Goal: Task Accomplishment & Management: Manage account settings

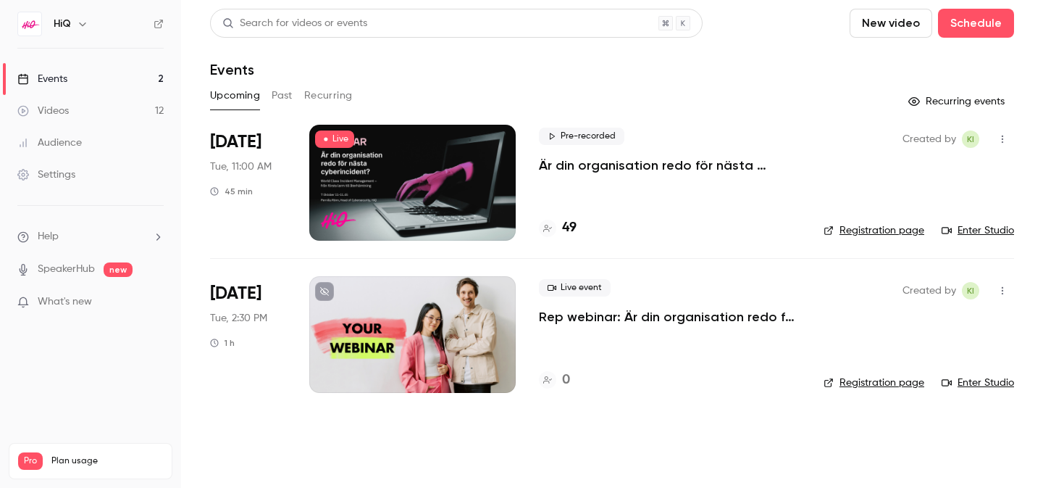
click at [694, 165] on p "Är din organisation redo för nästa cyberincident?" at bounding box center [670, 165] width 262 height 17
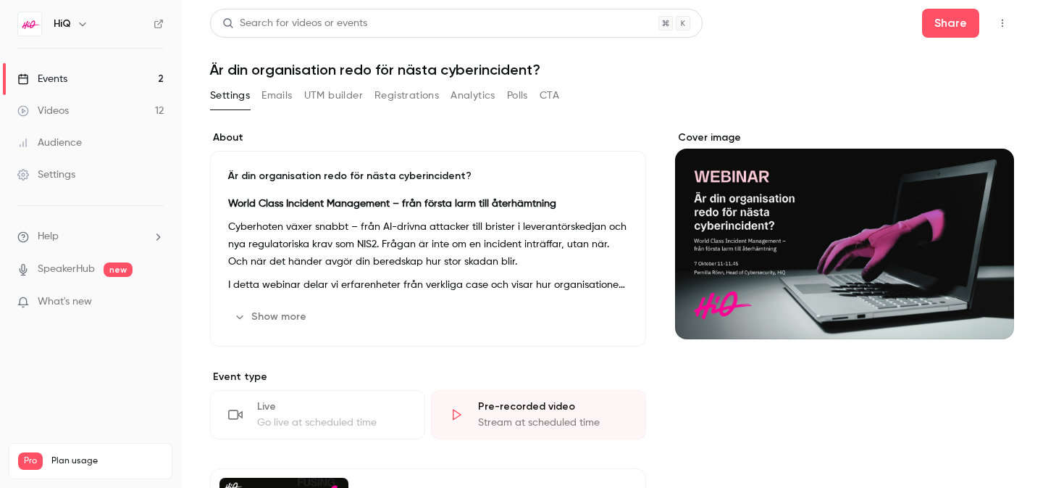
click at [122, 83] on link "Events 2" at bounding box center [90, 79] width 181 height 32
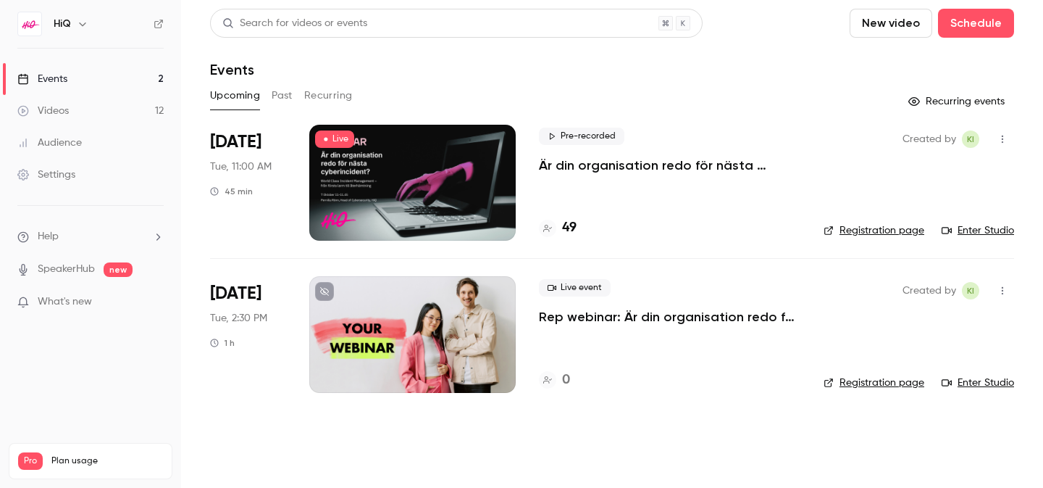
click at [285, 96] on button "Past" at bounding box center [282, 95] width 21 height 23
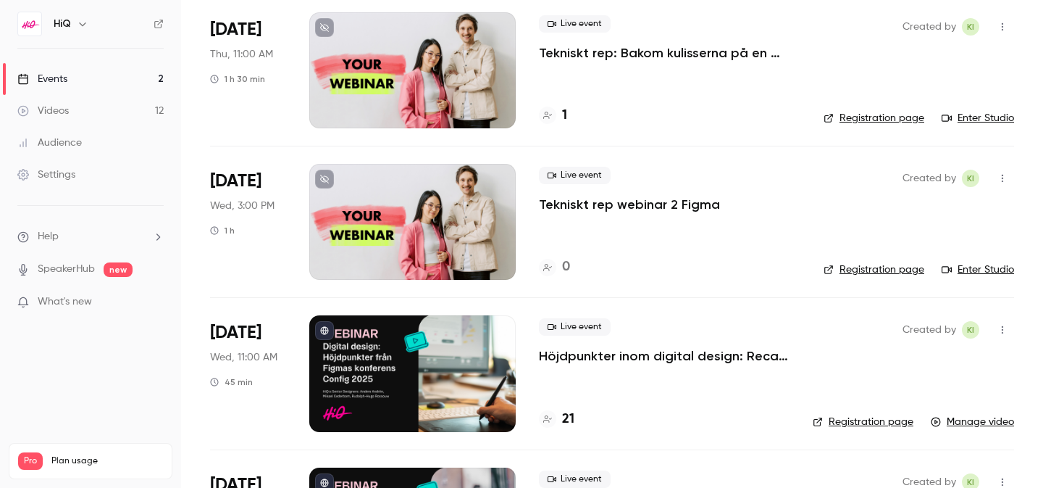
scroll to position [417, 0]
click at [609, 355] on p "Höjdpunkter inom digital design: Recap Figmas konferens Config 2025" at bounding box center [664, 354] width 251 height 17
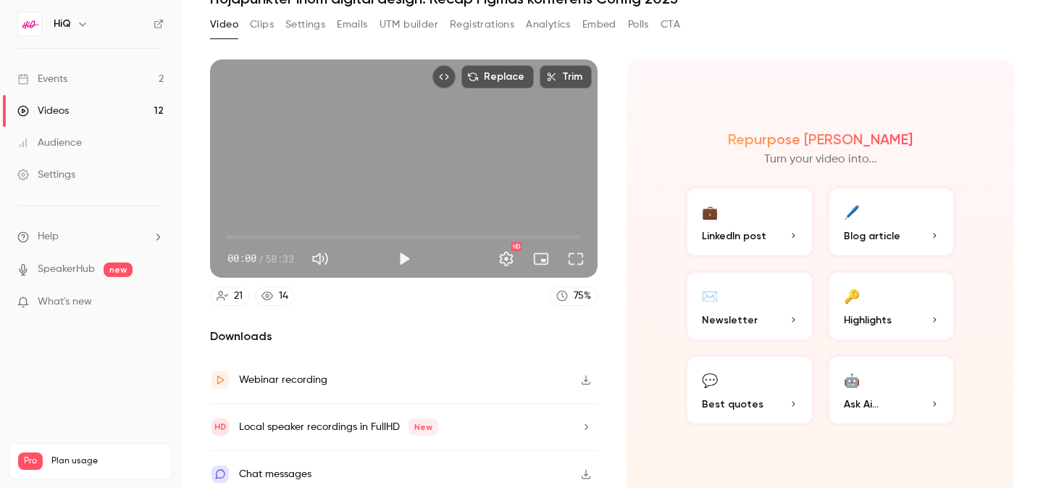
scroll to position [80, 0]
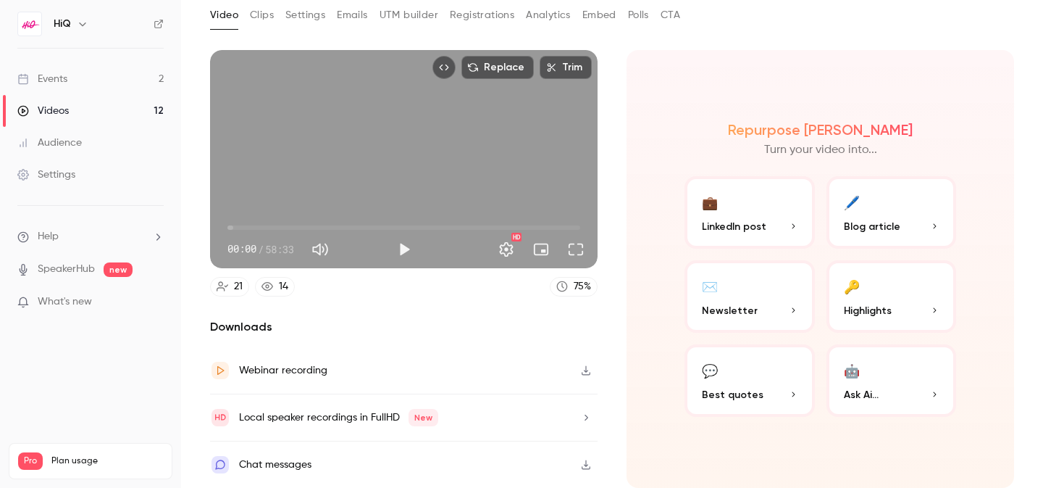
click at [95, 76] on link "Events 2" at bounding box center [90, 79] width 181 height 32
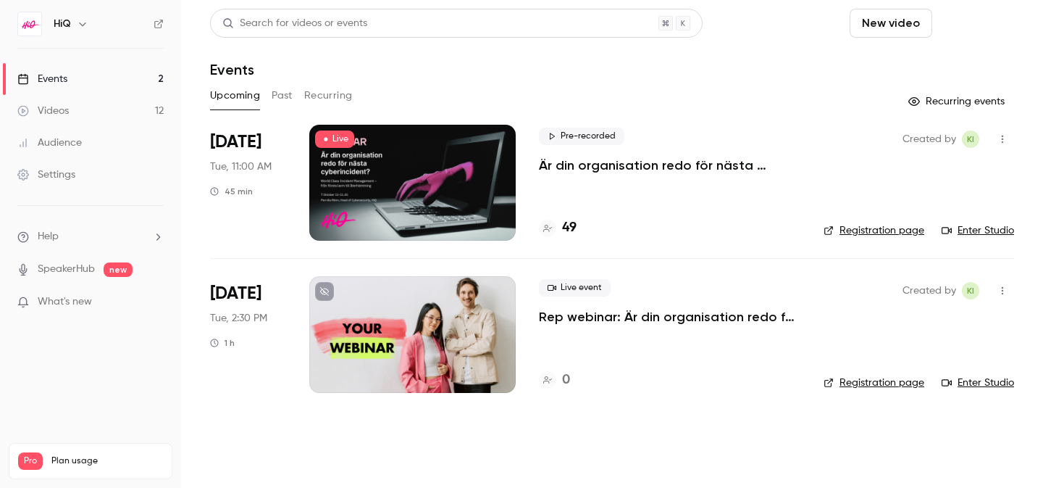
click at [969, 25] on button "Schedule" at bounding box center [976, 23] width 76 height 29
click at [924, 62] on div "One time event" at bounding box center [947, 63] width 110 height 14
click at [899, 22] on button "New video" at bounding box center [891, 23] width 83 height 29
click at [780, 65] on div at bounding box center [521, 244] width 1043 height 488
click at [640, 314] on p "Rep webinar: Är din organisation redo för nästa cyberincident?" at bounding box center [670, 316] width 262 height 17
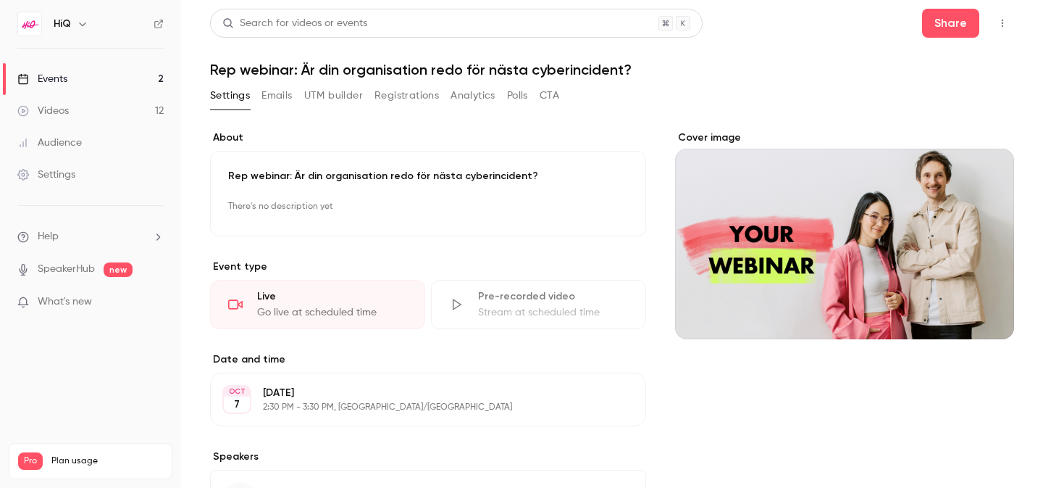
click at [95, 71] on link "Events 2" at bounding box center [90, 79] width 181 height 32
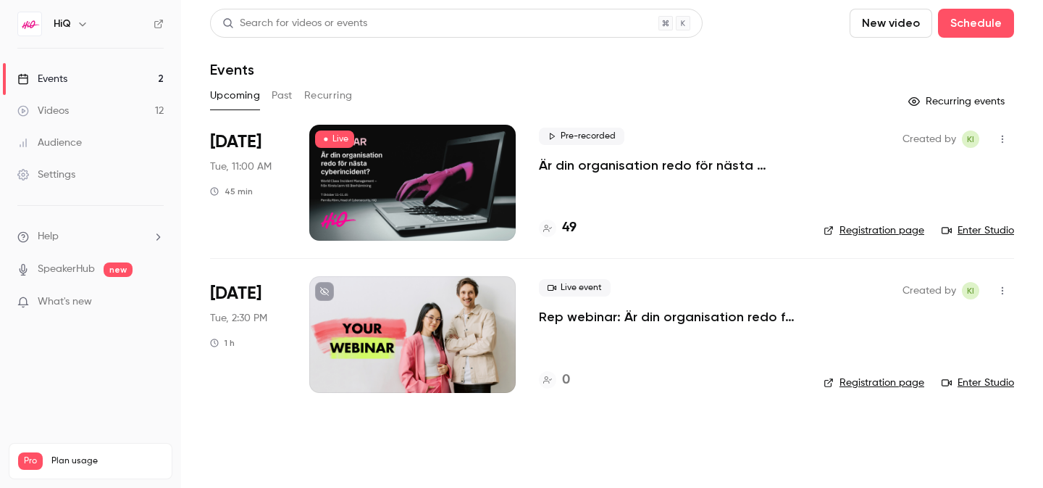
click at [667, 165] on p "Är din organisation redo för nästa cyberincident?" at bounding box center [670, 165] width 262 height 17
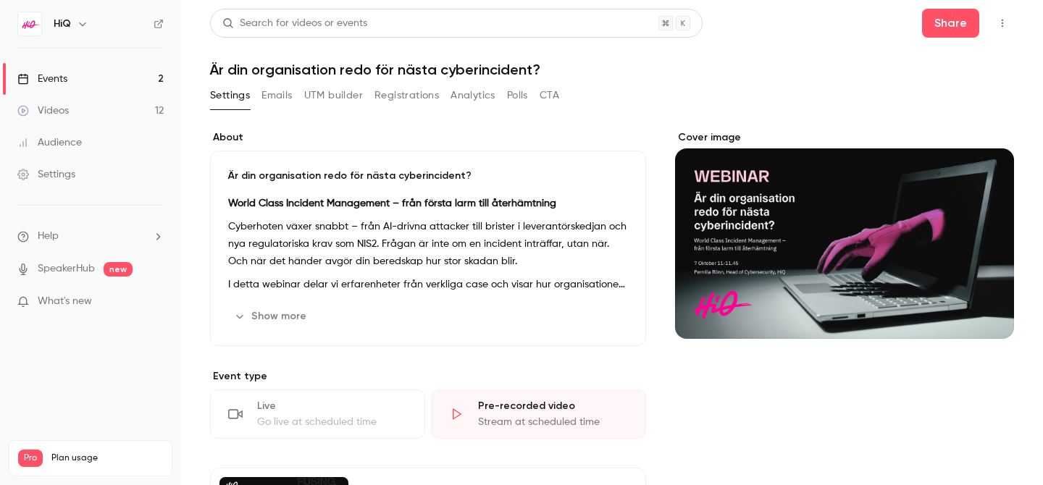
click at [64, 77] on div "Events" at bounding box center [42, 79] width 50 height 14
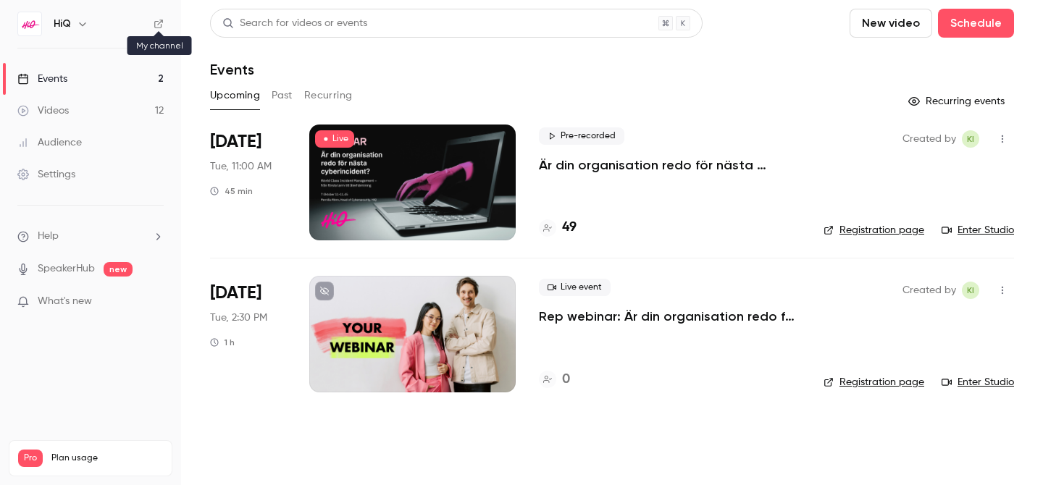
click at [154, 25] on icon at bounding box center [159, 24] width 10 height 10
click at [601, 170] on p "Är din organisation redo för nästa cyberincident?" at bounding box center [670, 165] width 262 height 17
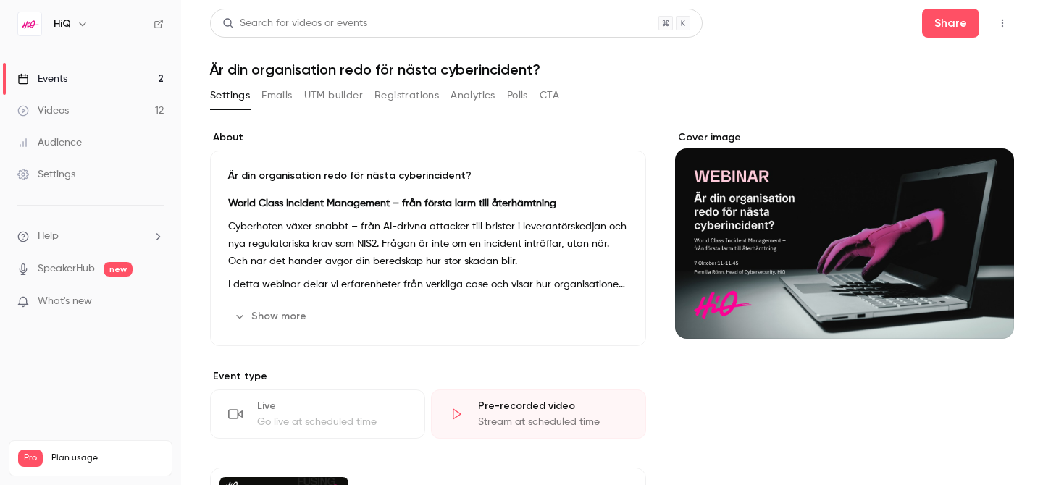
click at [283, 102] on button "Emails" at bounding box center [277, 95] width 30 height 23
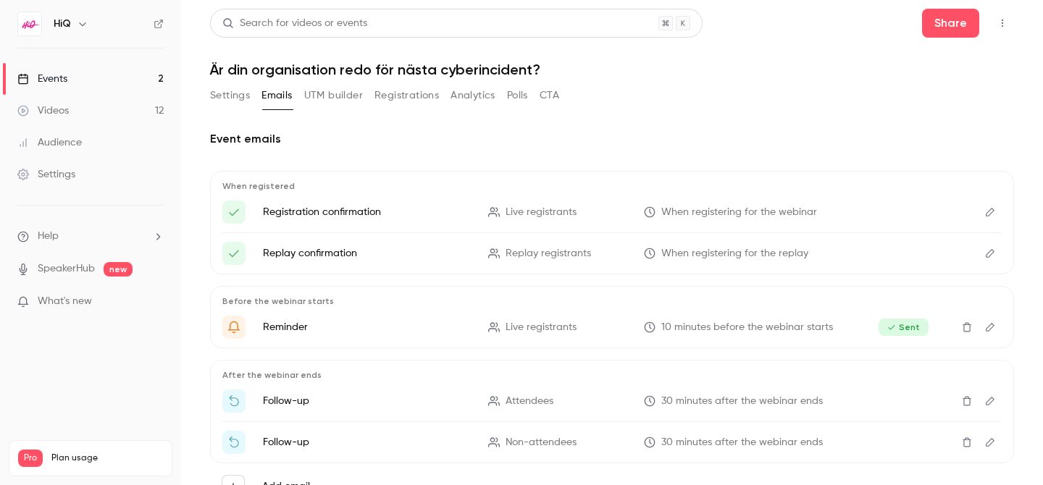
scroll to position [62, 0]
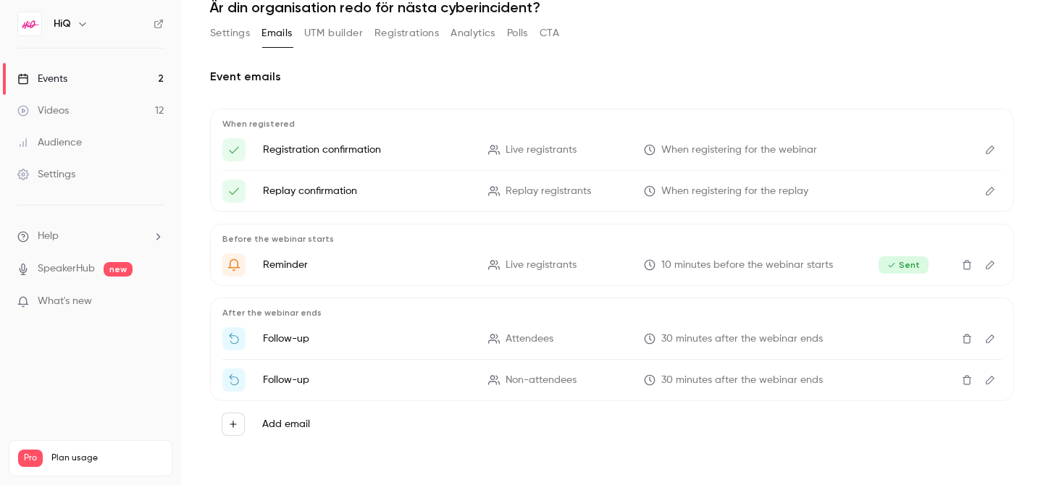
click at [996, 337] on icon "Edit" at bounding box center [991, 339] width 12 height 10
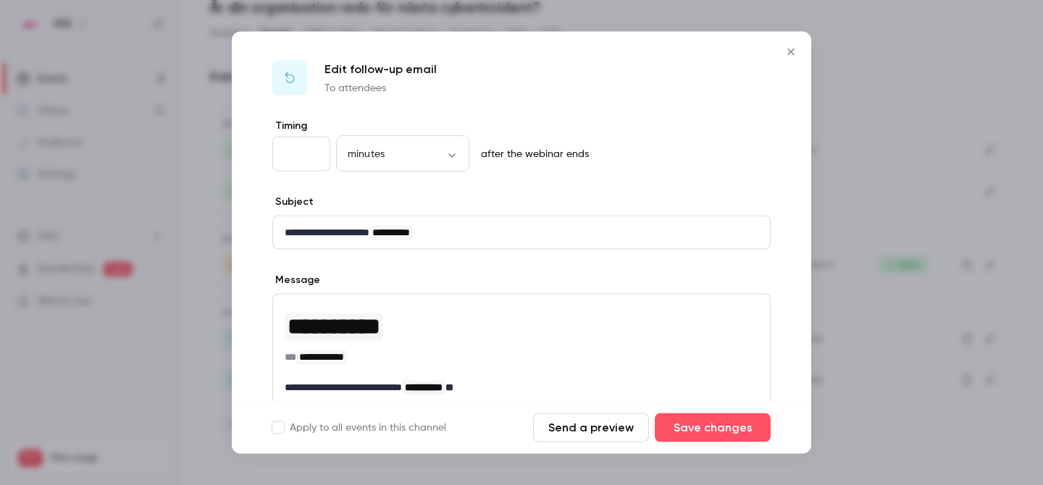
click at [312, 151] on input "**" at bounding box center [301, 154] width 58 height 35
type input "**"
click at [312, 157] on input "**" at bounding box center [301, 154] width 58 height 35
click at [428, 157] on body "**********" at bounding box center [521, 242] width 1043 height 485
click at [372, 238] on li "hours" at bounding box center [402, 240] width 133 height 38
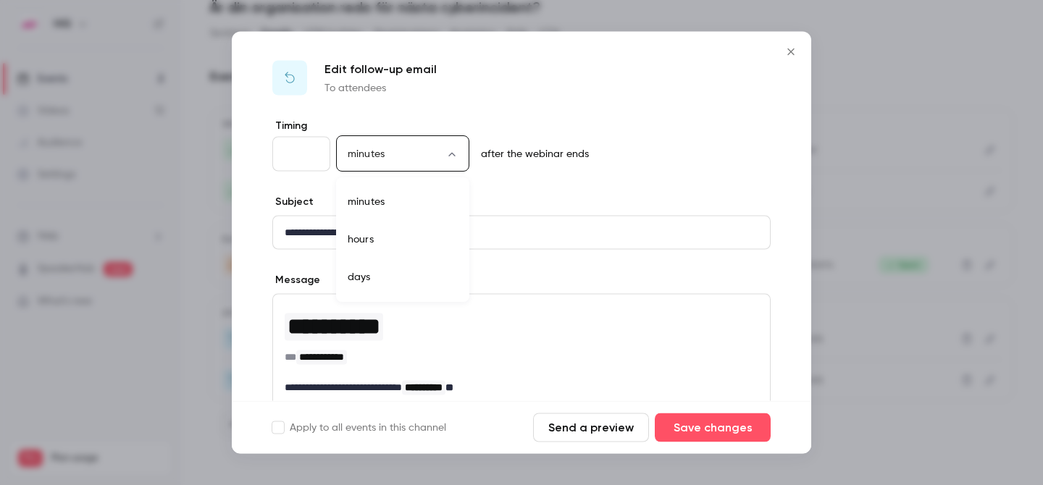
type input "*****"
drag, startPoint x: 298, startPoint y: 154, endPoint x: 258, endPoint y: 151, distance: 40.0
click at [262, 151] on div "**********" at bounding box center [522, 380] width 580 height 523
type input "*"
click at [438, 105] on div "Edit follow-up email To attendees" at bounding box center [522, 75] width 580 height 87
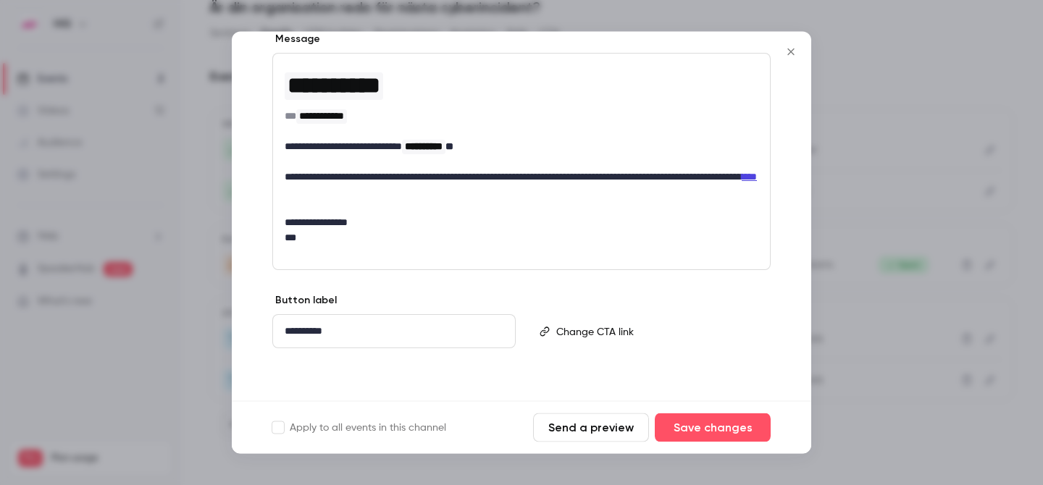
scroll to position [0, 0]
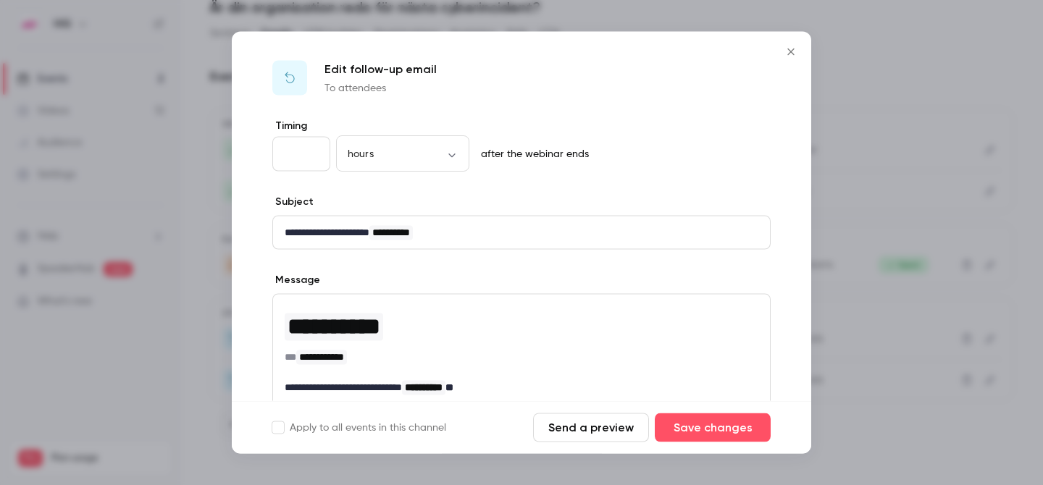
drag, startPoint x: 295, startPoint y: 152, endPoint x: 272, endPoint y: 151, distance: 22.5
click at [274, 151] on input "*" at bounding box center [301, 154] width 58 height 35
type input "*"
click at [637, 156] on div "* hours ***** ​ after the webinar ends" at bounding box center [521, 154] width 499 height 35
click at [715, 429] on button "Save changes" at bounding box center [713, 428] width 116 height 29
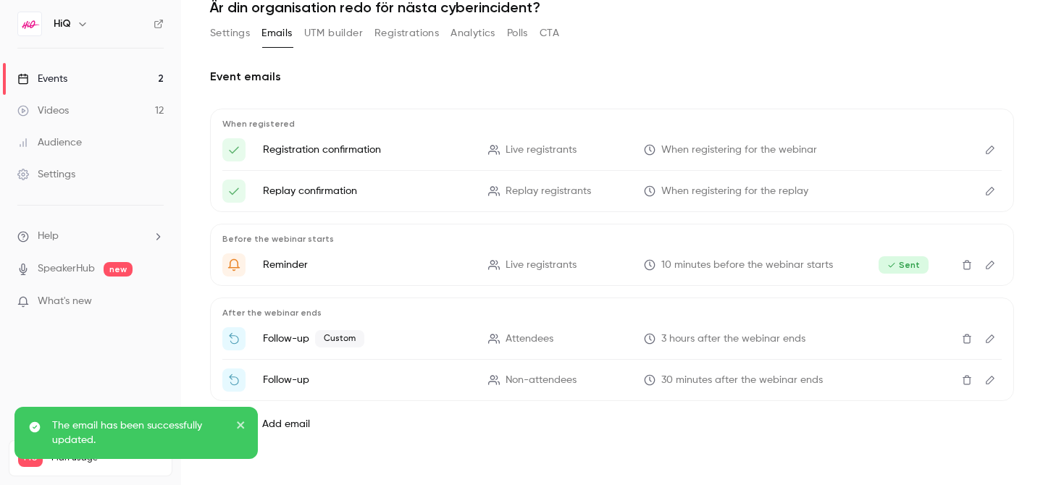
click at [992, 380] on icon "Edit" at bounding box center [990, 380] width 9 height 9
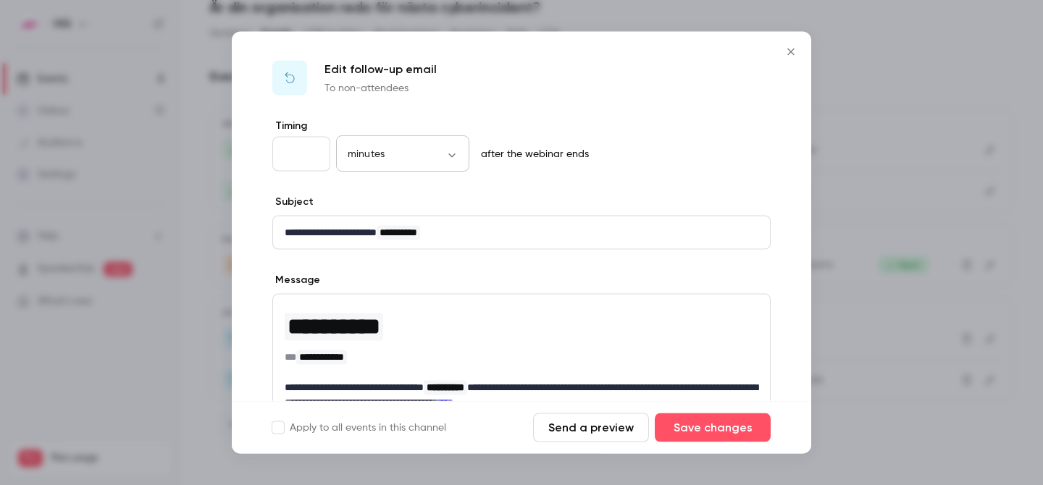
click at [415, 157] on body "**********" at bounding box center [521, 242] width 1043 height 485
click at [368, 231] on li "hours" at bounding box center [402, 240] width 133 height 38
type input "*****"
drag, startPoint x: 311, startPoint y: 156, endPoint x: 284, endPoint y: 155, distance: 26.8
click at [285, 155] on input "**" at bounding box center [301, 154] width 58 height 35
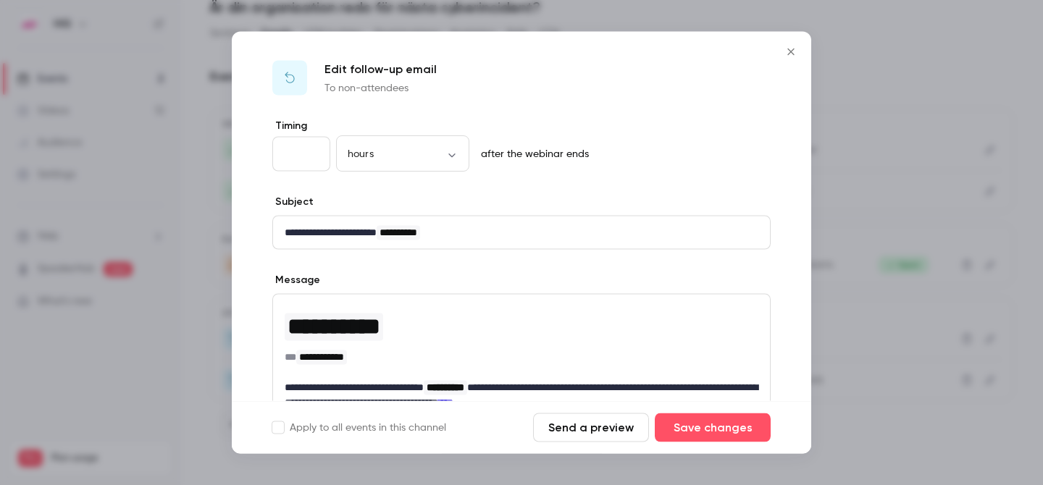
drag, startPoint x: 300, startPoint y: 151, endPoint x: 249, endPoint y: 149, distance: 50.8
click at [264, 149] on div "**********" at bounding box center [522, 380] width 580 height 523
type input "*"
click at [572, 115] on div "Edit follow-up email To non-attendees" at bounding box center [522, 75] width 580 height 87
click at [714, 430] on button "Save changes" at bounding box center [713, 428] width 116 height 29
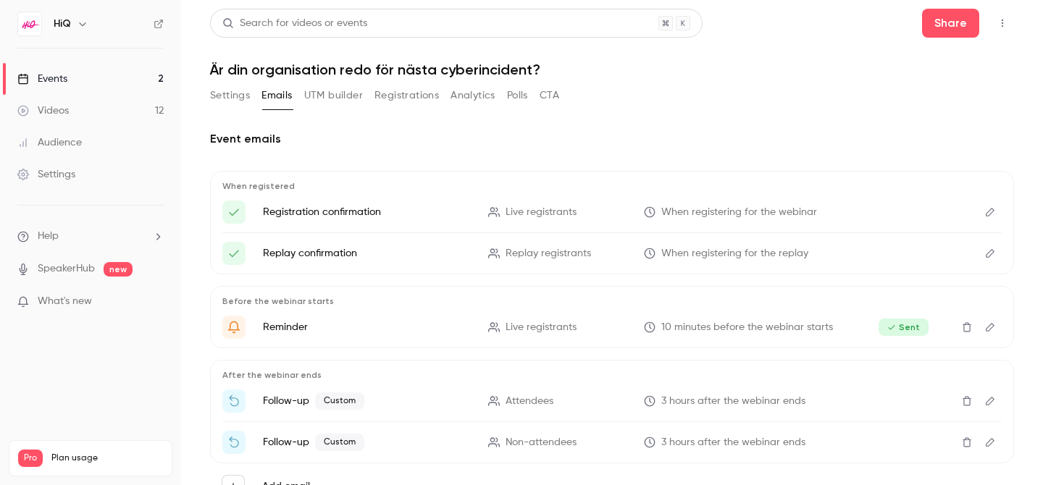
click at [54, 70] on link "Events 2" at bounding box center [90, 79] width 181 height 32
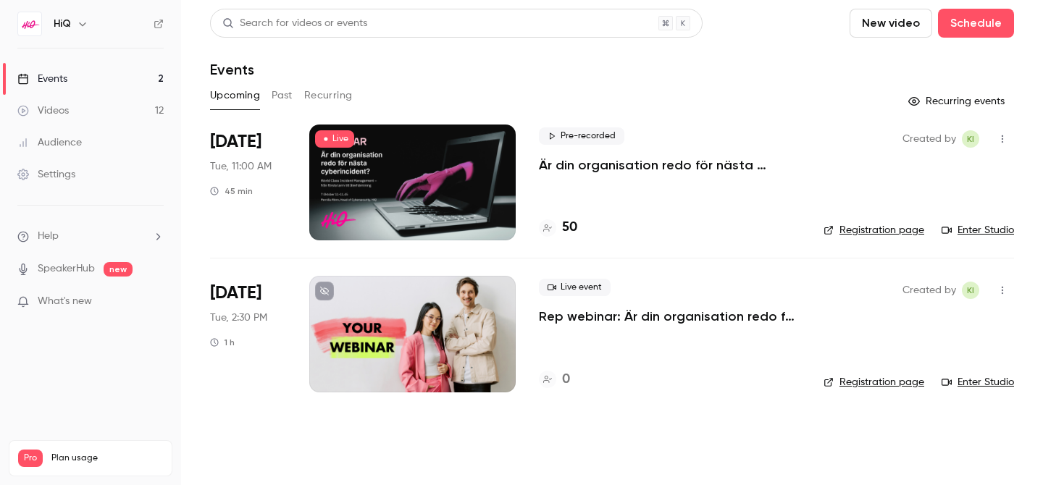
click at [643, 163] on p "Är din organisation redo för nästa cyberincident?" at bounding box center [670, 165] width 262 height 17
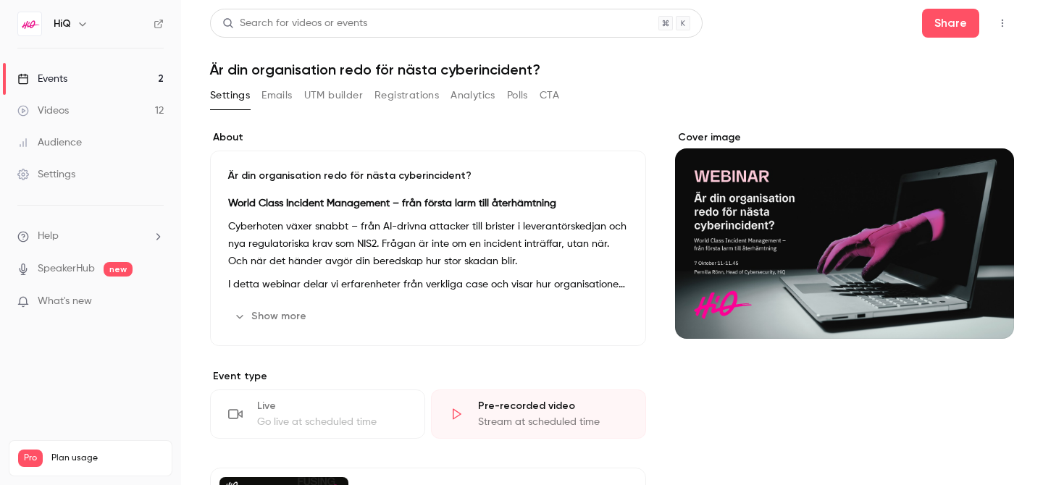
click at [120, 79] on link "Events 2" at bounding box center [90, 79] width 181 height 32
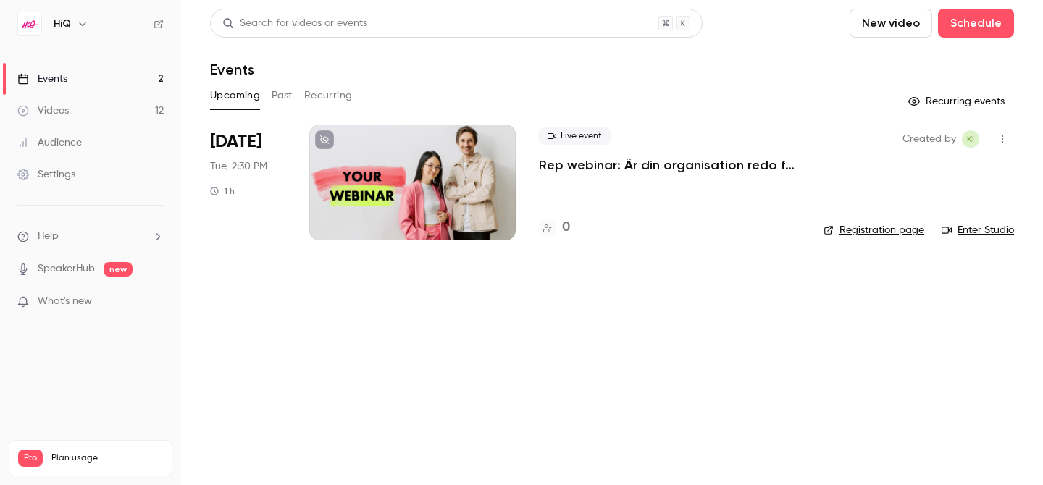
click at [285, 98] on button "Past" at bounding box center [282, 95] width 21 height 23
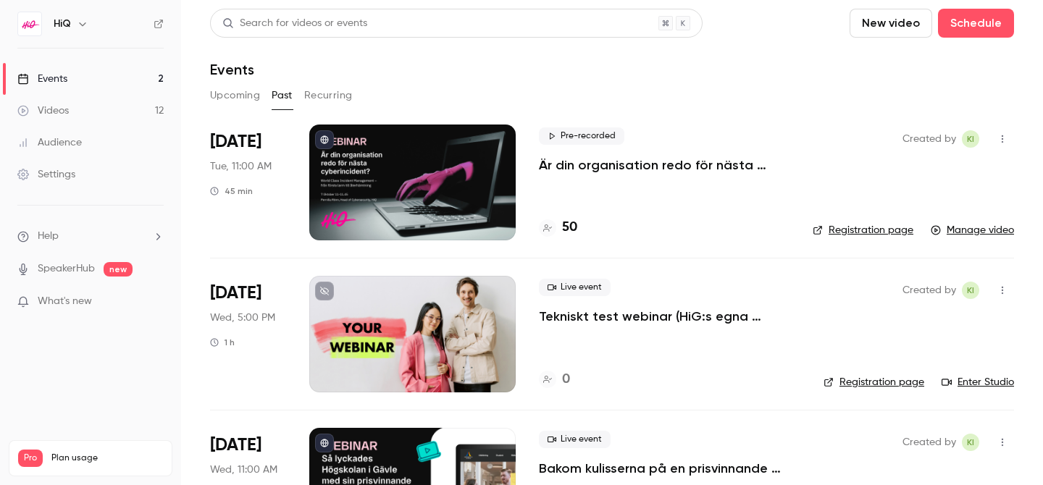
click at [97, 114] on link "Videos 12" at bounding box center [90, 111] width 181 height 32
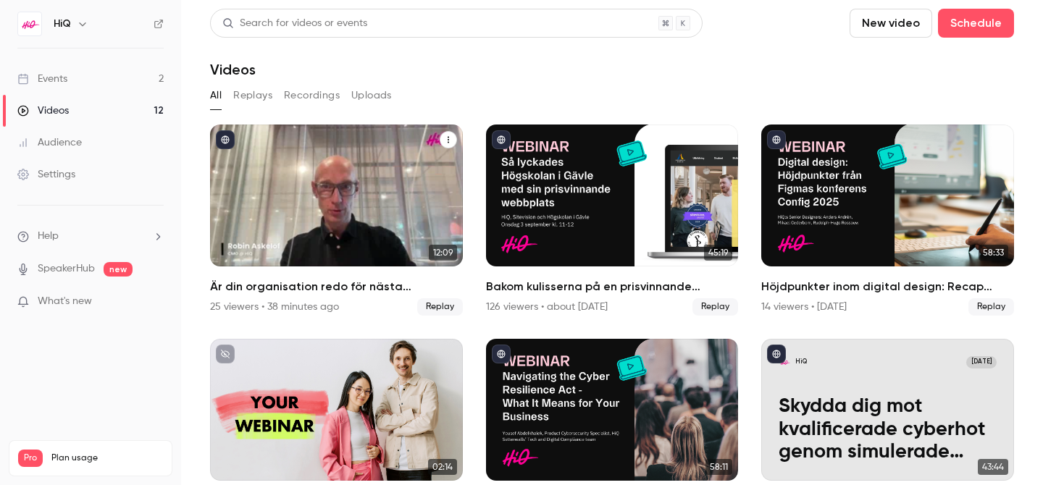
click at [354, 257] on div "Är din organisation redo för nästa cyberincident?" at bounding box center [336, 196] width 253 height 142
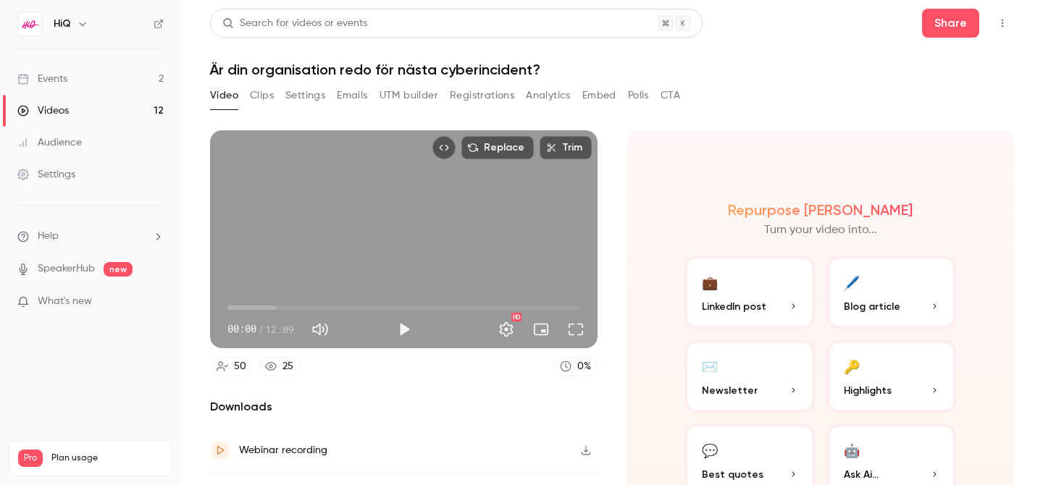
scroll to position [83, 0]
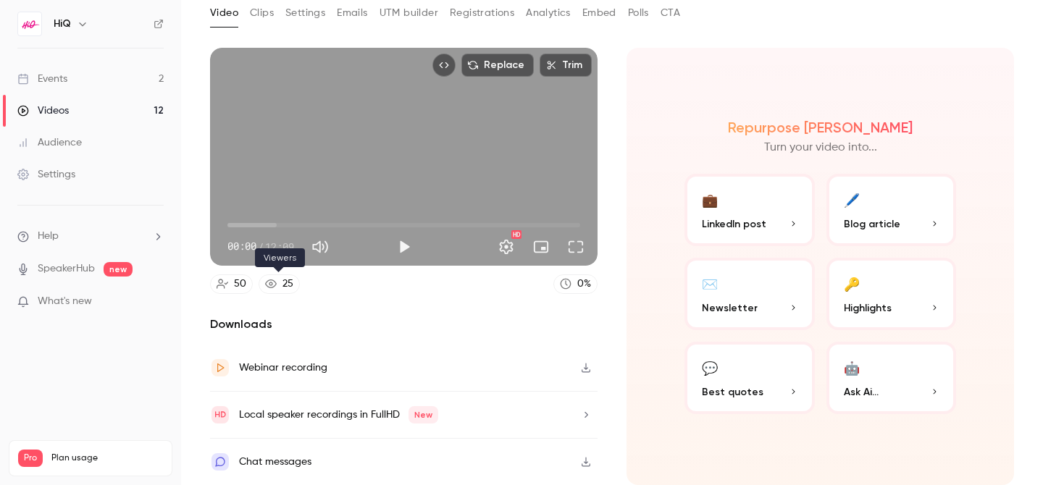
click at [283, 285] on div "25" at bounding box center [288, 284] width 11 height 15
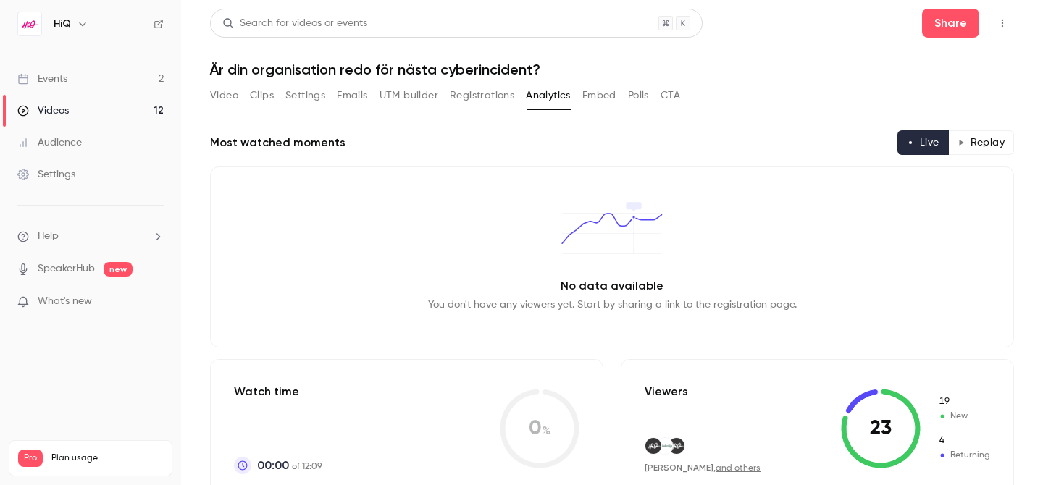
click at [991, 147] on button "Replay" at bounding box center [982, 142] width 66 height 25
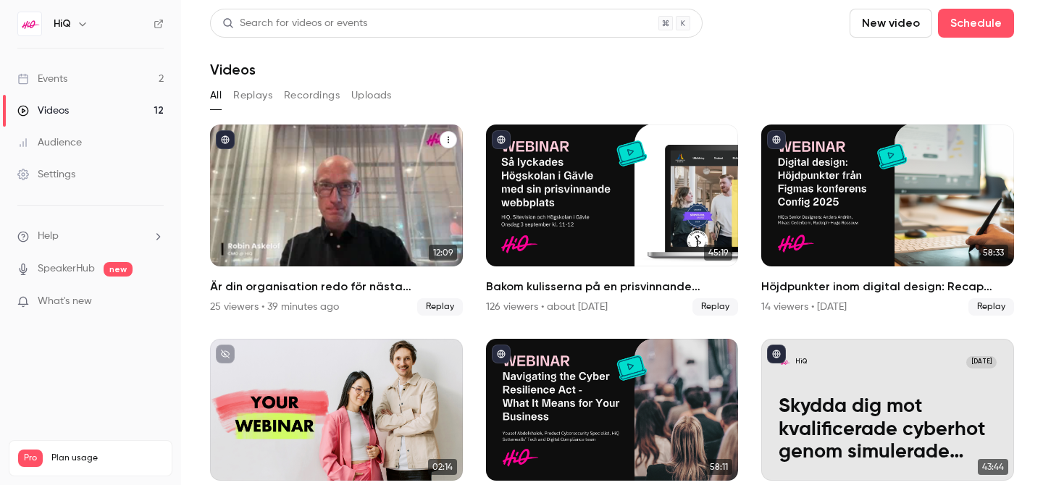
click at [448, 140] on icon "Är din organisation redo för nästa cyberincident?" at bounding box center [448, 140] width 1 height 7
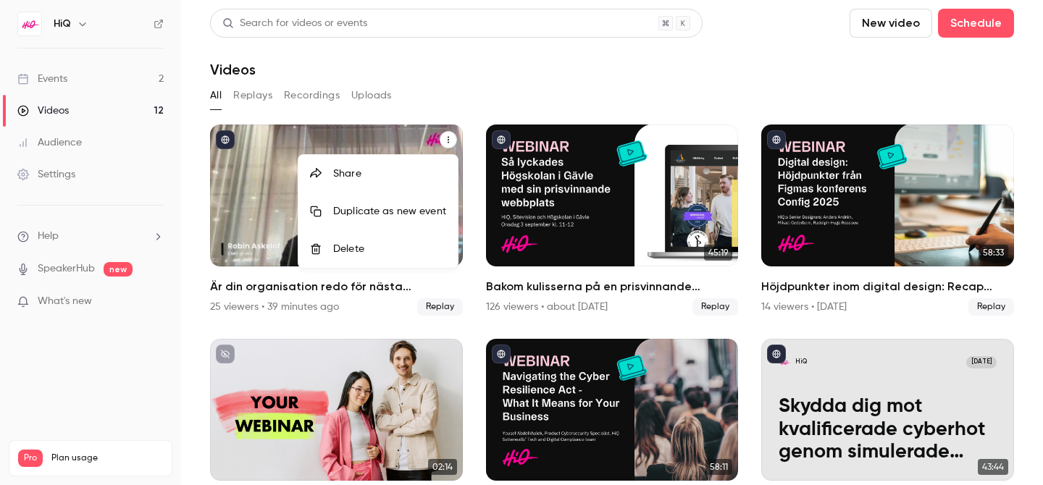
click at [352, 249] on div "Delete" at bounding box center [389, 249] width 113 height 14
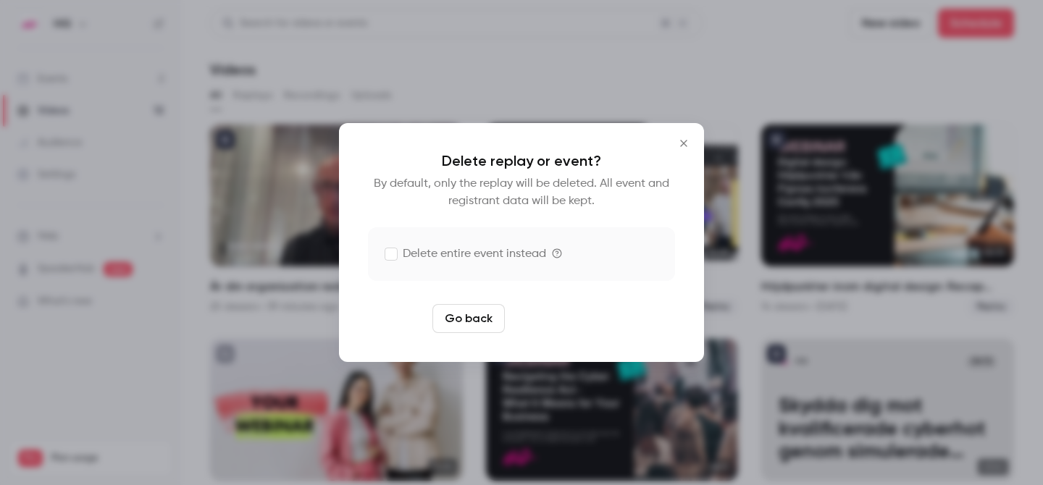
click at [551, 317] on button "Delete replay" at bounding box center [561, 318] width 101 height 29
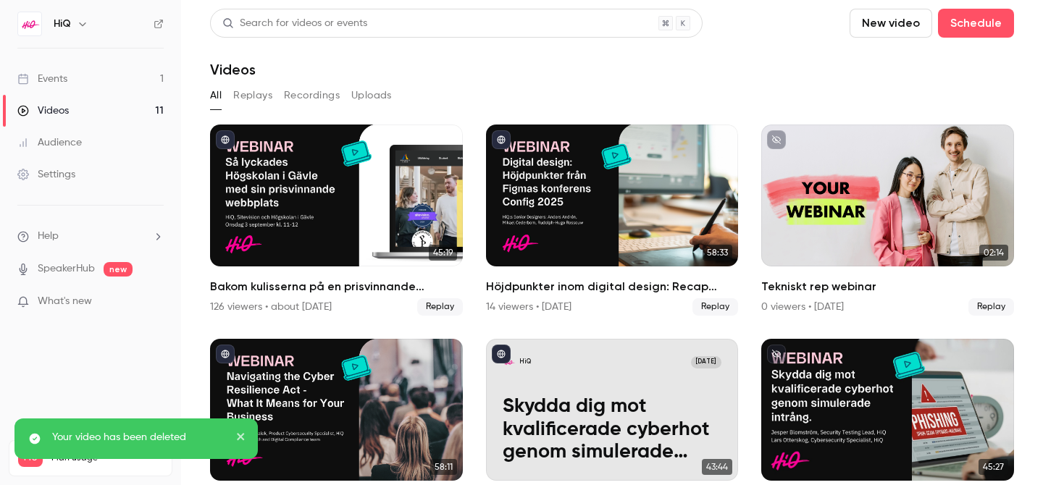
click at [116, 80] on link "Events 1" at bounding box center [90, 79] width 181 height 32
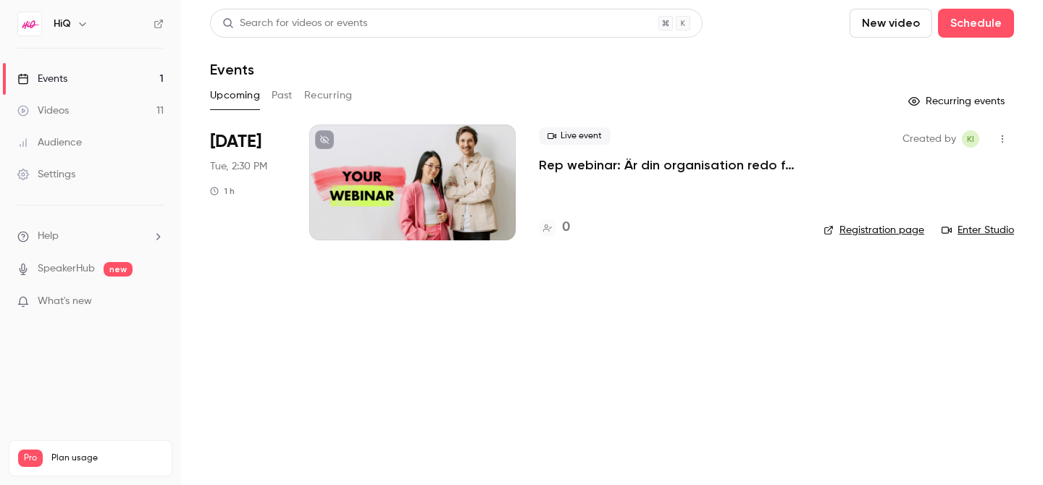
click at [280, 98] on button "Past" at bounding box center [282, 95] width 21 height 23
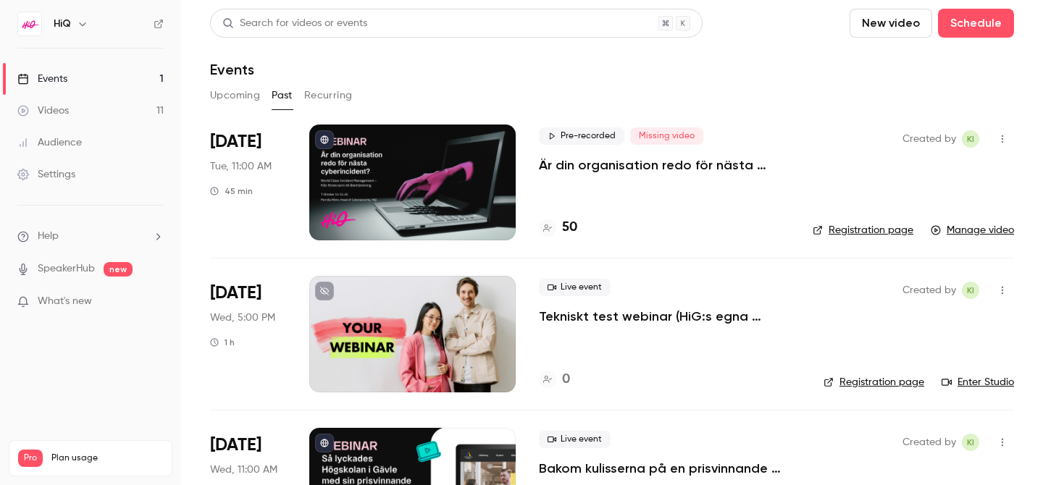
click at [645, 186] on div "Pre-recorded Missing video Är din organisation redo för nästa cyberincident? 50" at bounding box center [664, 183] width 251 height 116
click at [653, 170] on p "Är din organisation redo för nästa cyberincident?" at bounding box center [664, 165] width 251 height 17
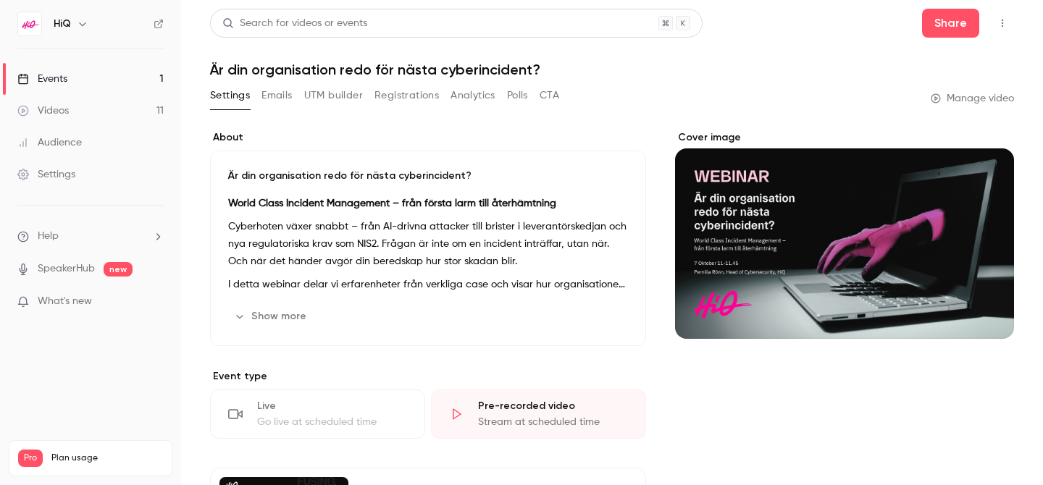
click at [270, 92] on button "Emails" at bounding box center [277, 95] width 30 height 23
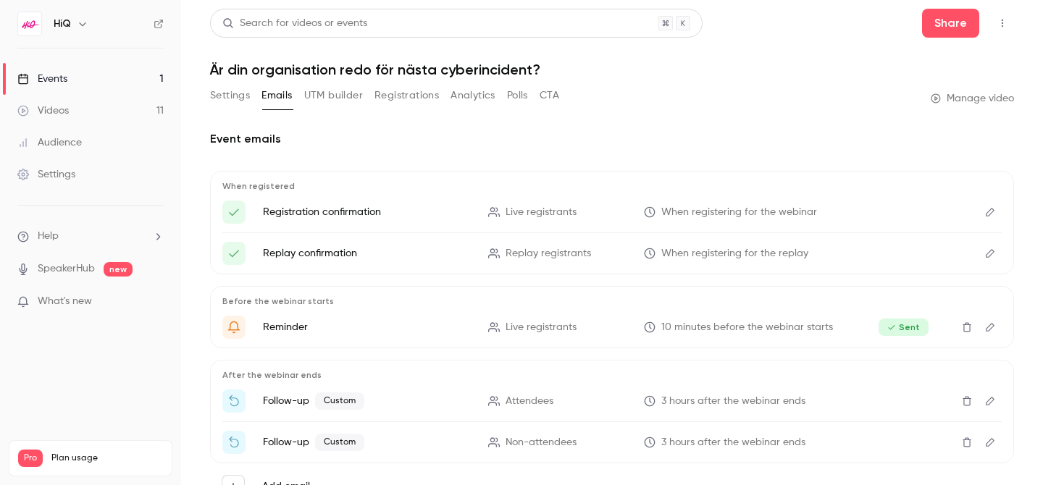
scroll to position [62, 0]
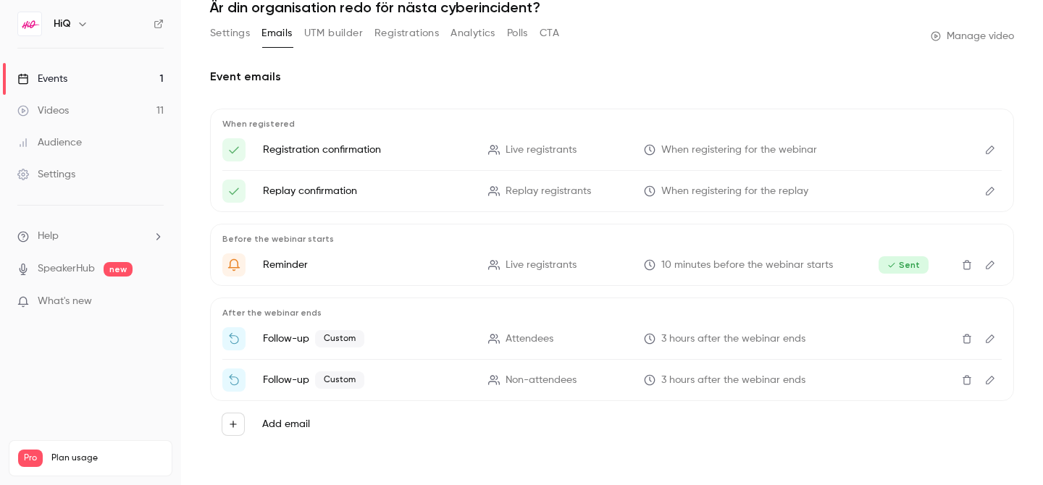
click at [969, 337] on icon "Delete" at bounding box center [968, 339] width 12 height 10
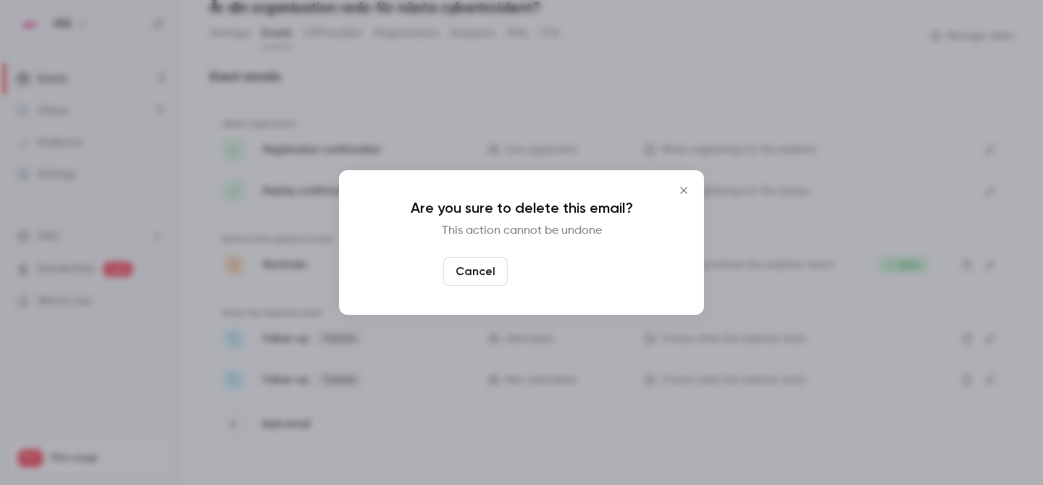
click at [561, 273] on button "Yes, delete" at bounding box center [557, 271] width 87 height 29
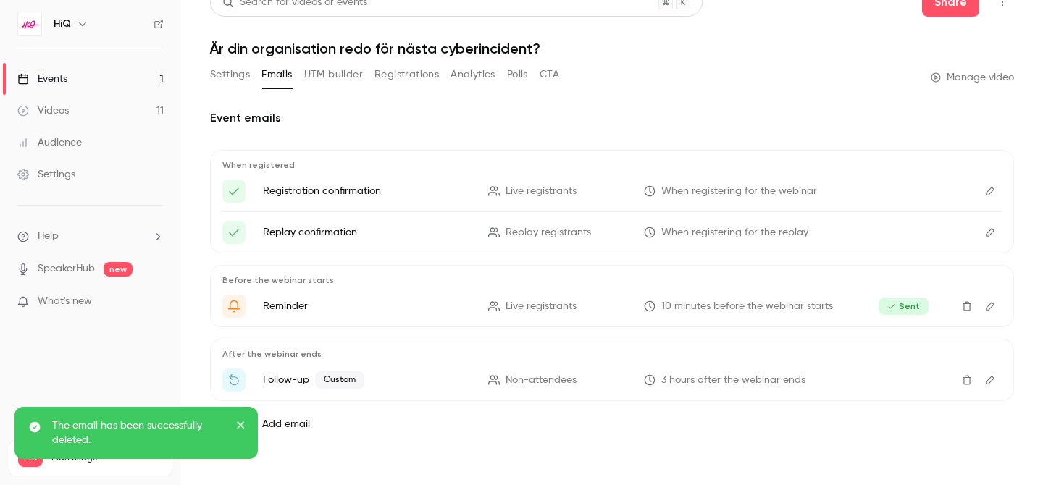
scroll to position [21, 0]
click at [971, 380] on icon "Delete" at bounding box center [968, 380] width 12 height 10
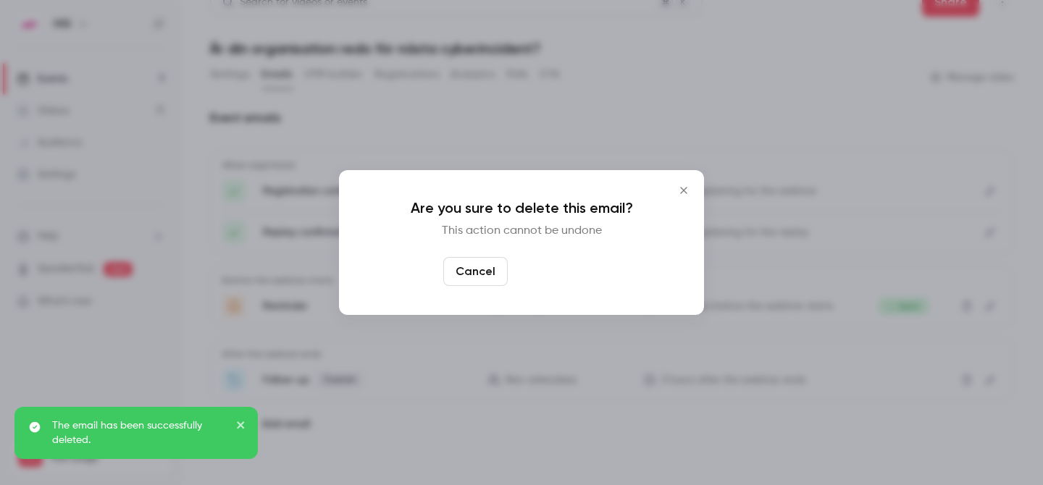
click at [594, 272] on button "Yes, delete" at bounding box center [557, 271] width 87 height 29
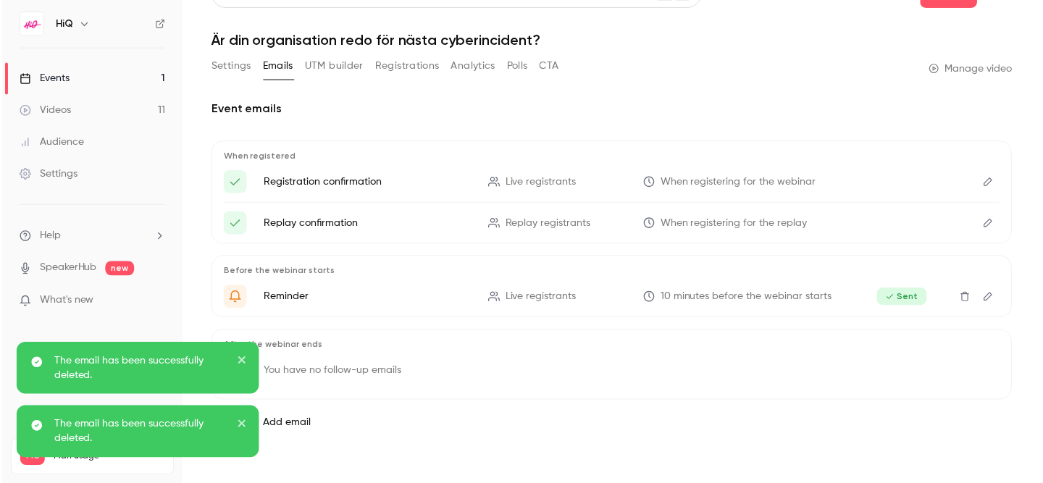
scroll to position [0, 0]
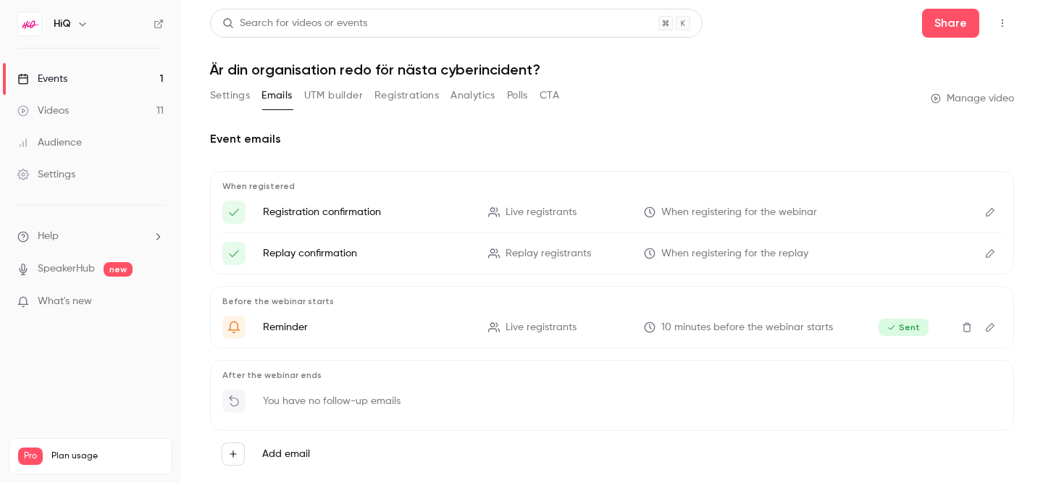
click at [77, 76] on link "Events 1" at bounding box center [90, 79] width 181 height 32
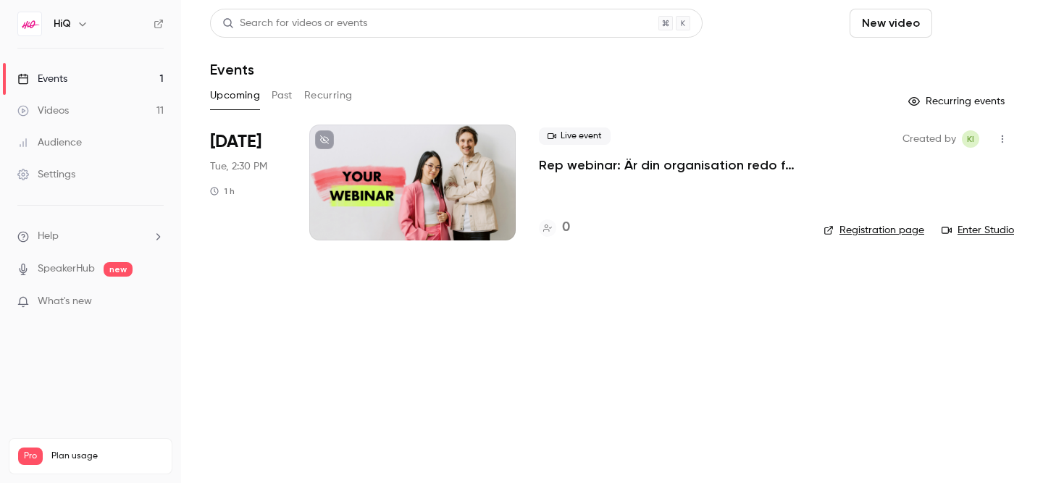
click at [967, 23] on button "Schedule" at bounding box center [976, 23] width 76 height 29
click at [962, 64] on div "One time event" at bounding box center [947, 63] width 110 height 14
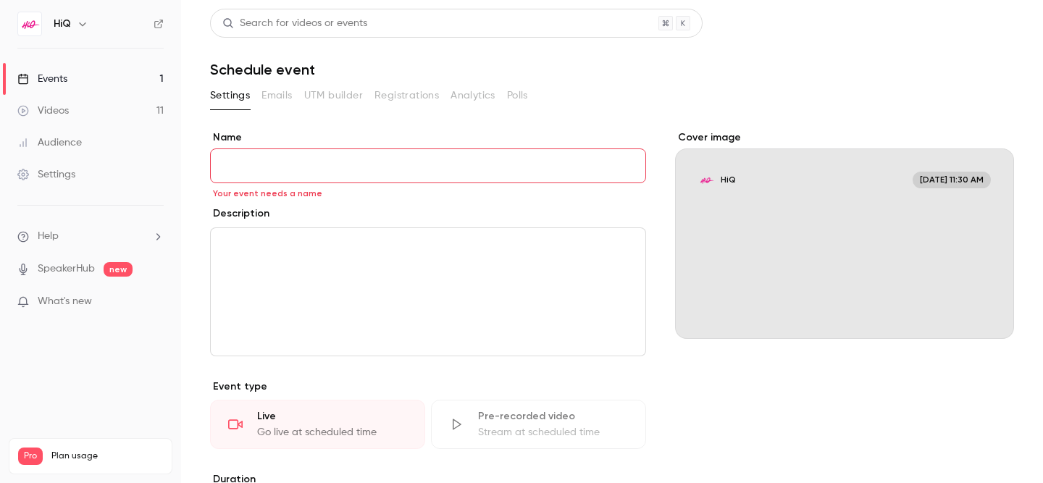
click at [71, 74] on link "Events 1" at bounding box center [90, 79] width 181 height 32
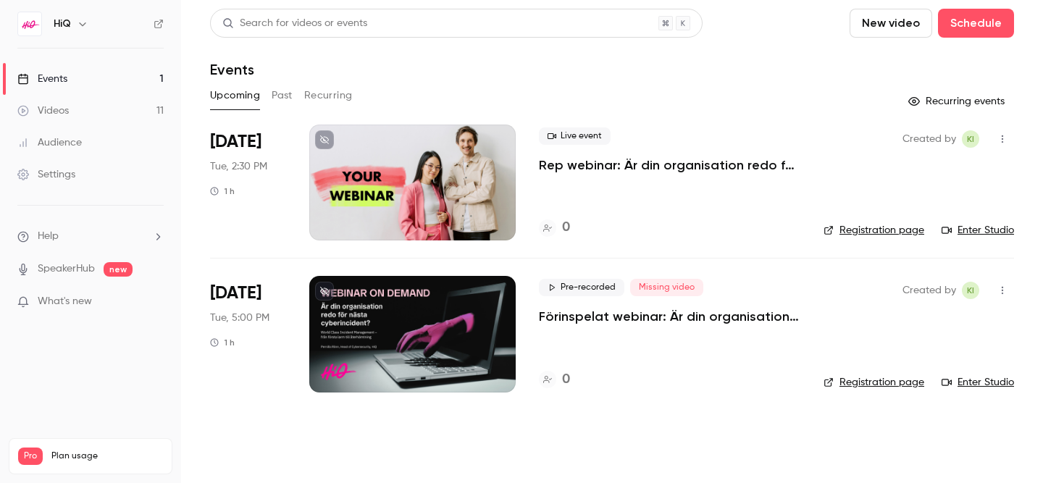
click at [1001, 287] on icon "button" at bounding box center [1003, 290] width 12 height 10
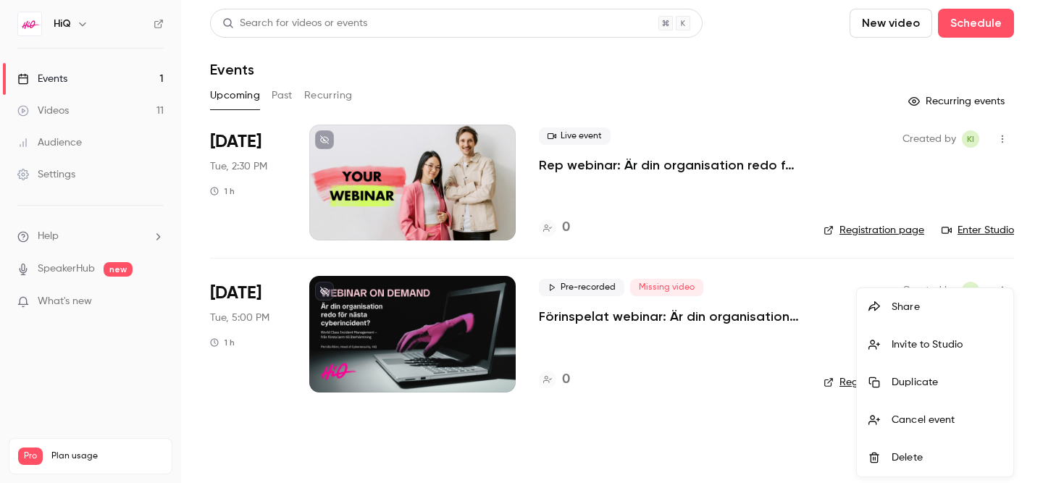
click at [905, 449] on li "Delete" at bounding box center [935, 458] width 157 height 38
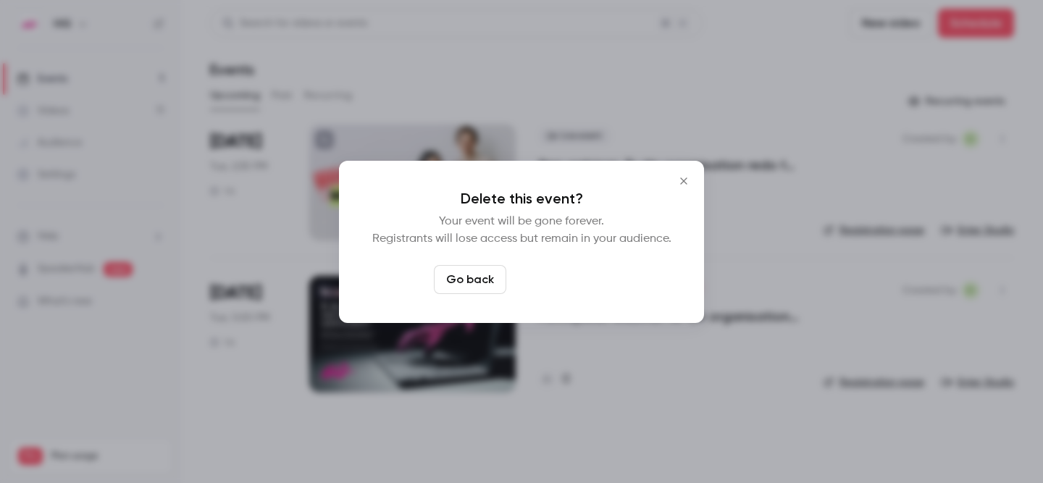
click at [575, 283] on button "Delete event" at bounding box center [560, 279] width 97 height 29
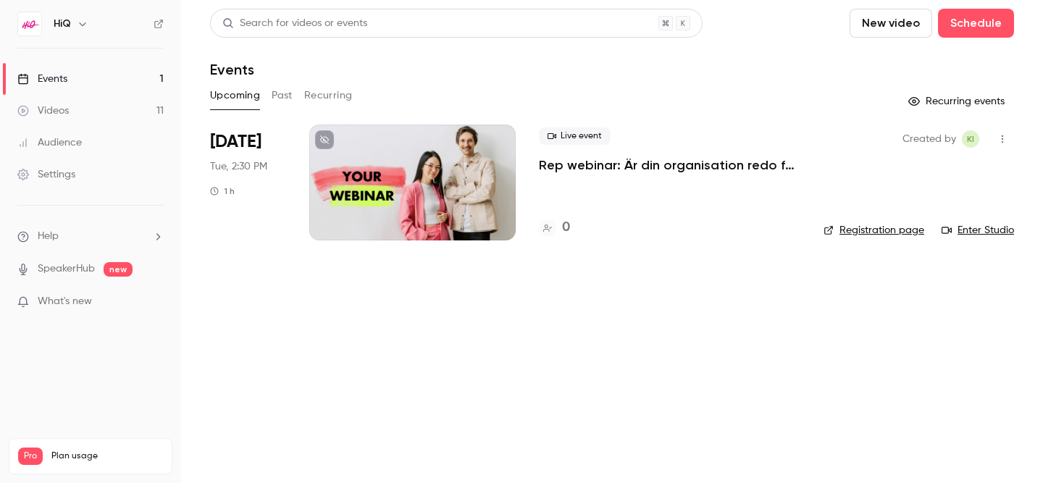
click at [888, 30] on button "New video" at bounding box center [891, 23] width 83 height 29
click at [907, 65] on div "Record" at bounding box center [944, 63] width 110 height 14
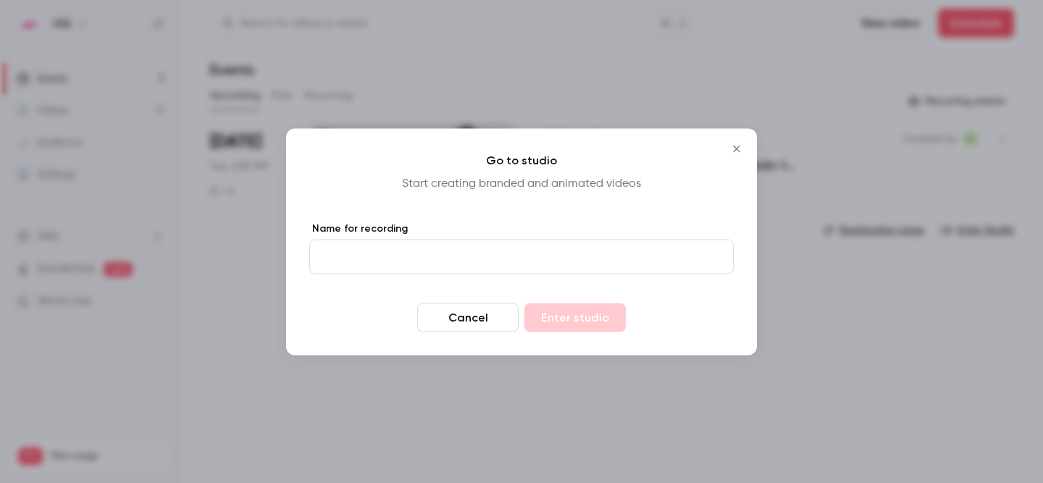
click at [408, 263] on input "Name for recording" at bounding box center [521, 256] width 425 height 35
type input "********"
click at [559, 316] on button "Enter studio" at bounding box center [575, 317] width 101 height 29
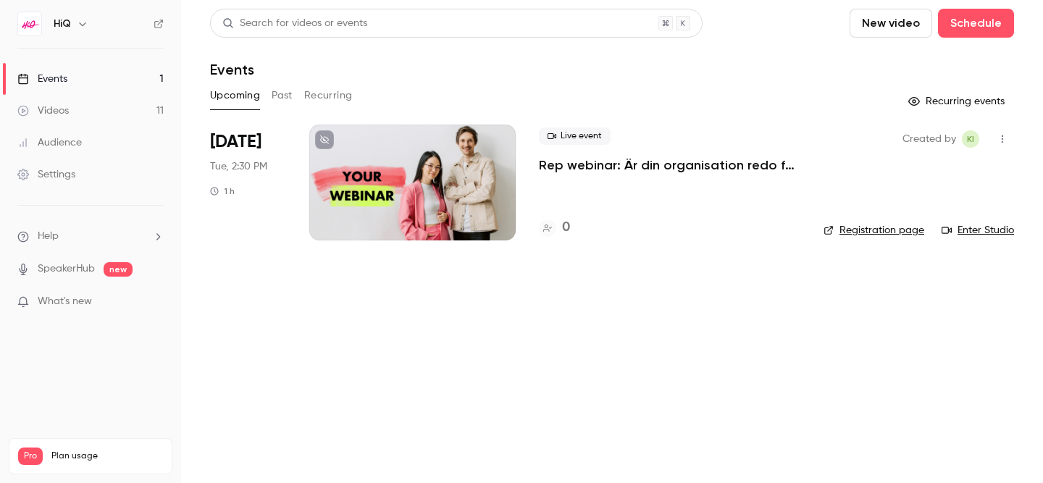
click at [106, 106] on link "Videos 11" at bounding box center [90, 111] width 181 height 32
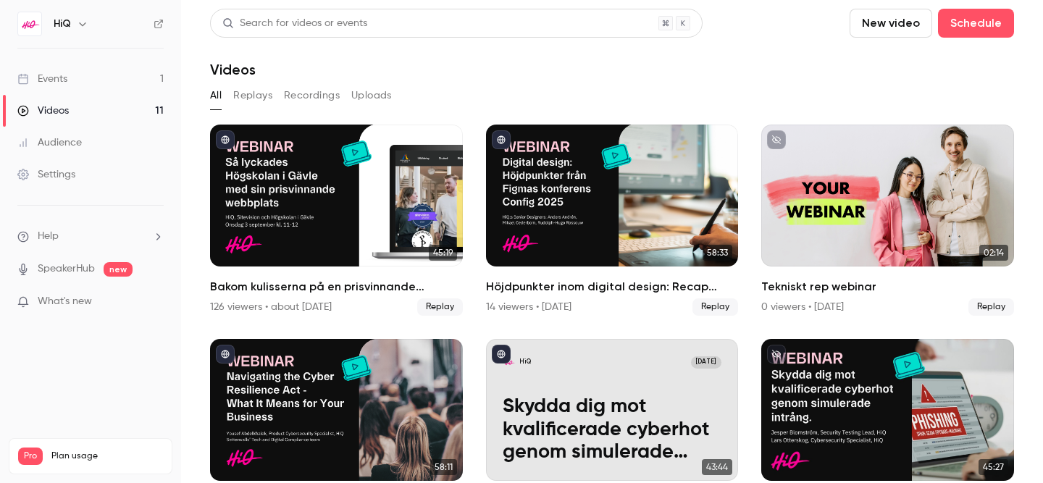
click at [253, 98] on button "Replays" at bounding box center [252, 95] width 39 height 23
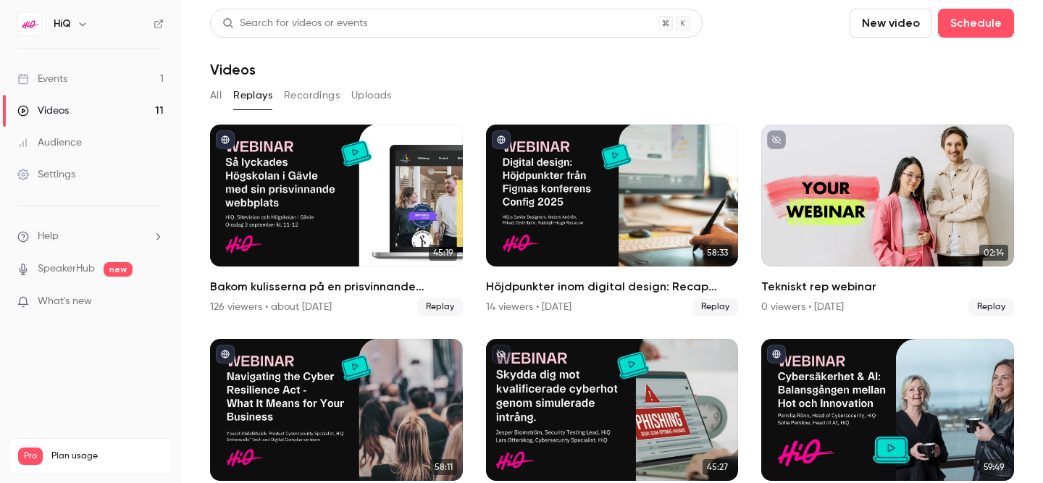
click at [302, 98] on button "Recordings" at bounding box center [312, 95] width 56 height 23
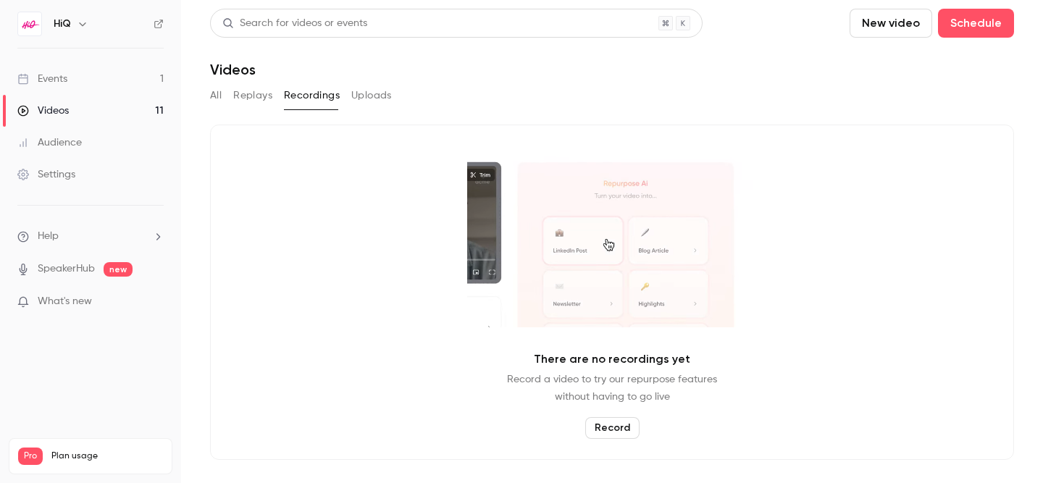
click at [368, 95] on button "Uploads" at bounding box center [371, 95] width 41 height 23
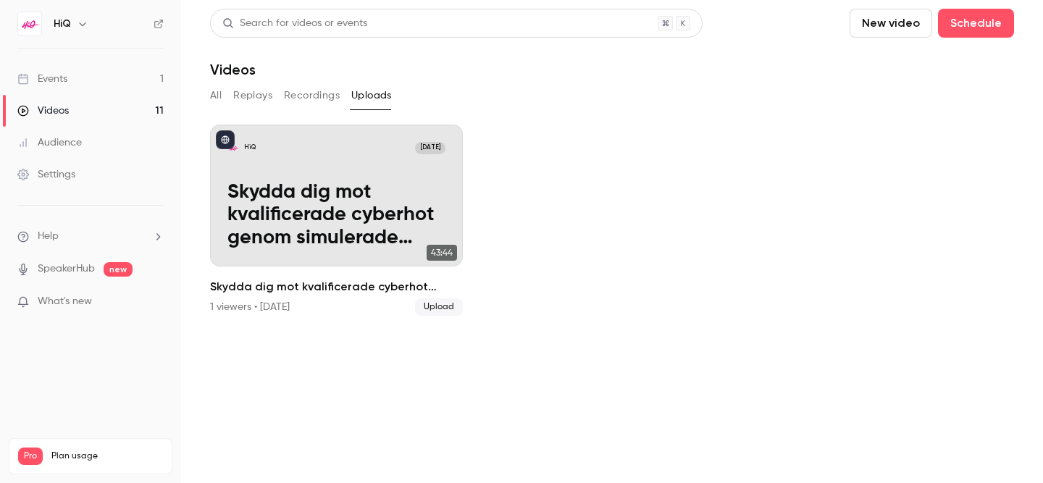
click at [312, 93] on button "Recordings" at bounding box center [312, 95] width 56 height 23
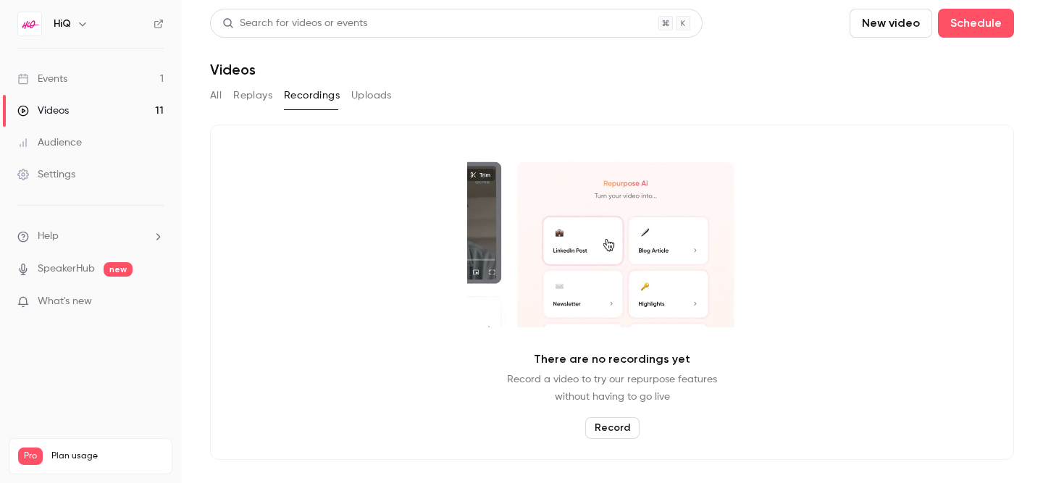
click at [256, 94] on button "Replays" at bounding box center [252, 95] width 39 height 23
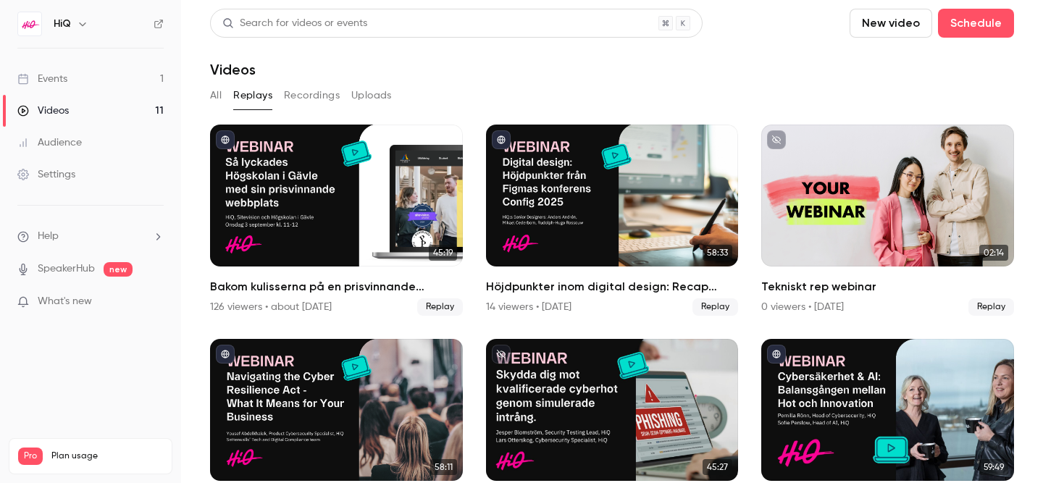
click at [217, 95] on button "All" at bounding box center [216, 95] width 12 height 23
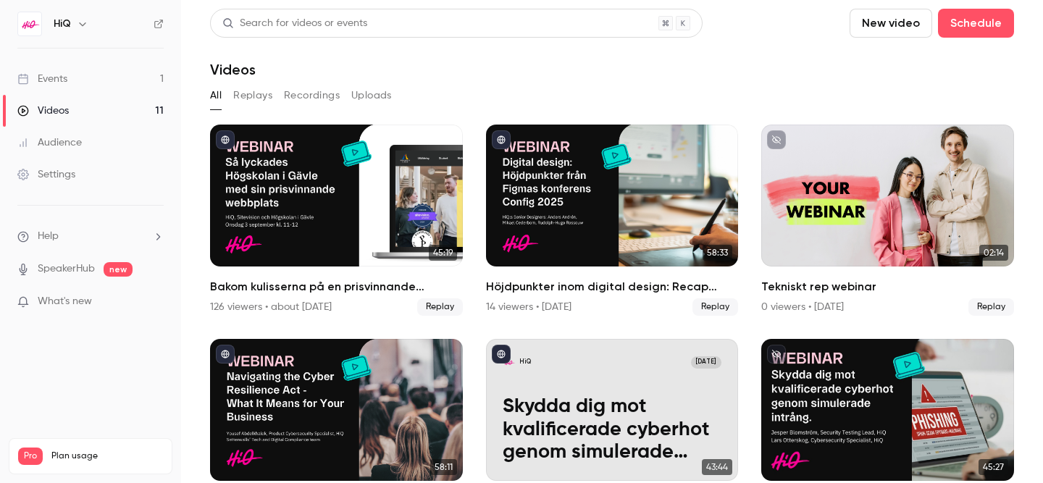
click at [248, 95] on button "Replays" at bounding box center [252, 95] width 39 height 23
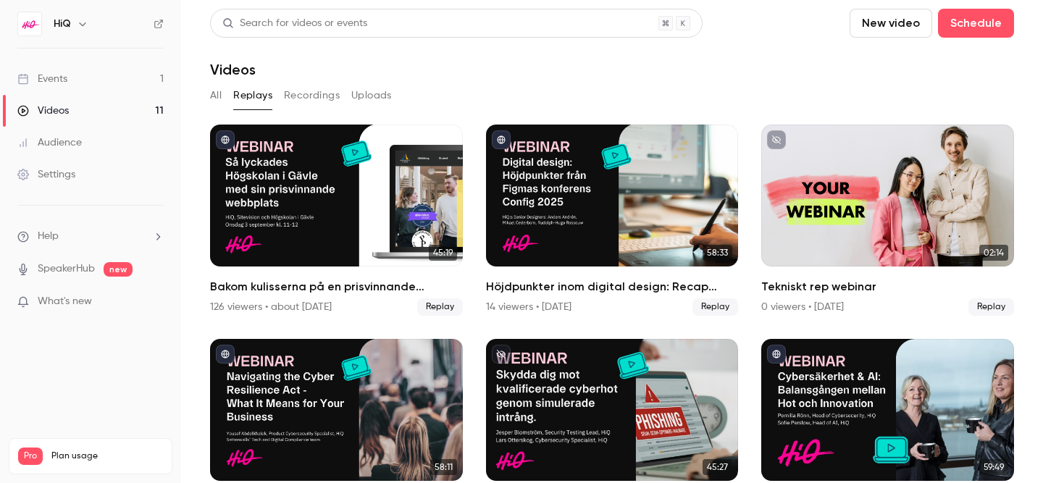
click at [299, 94] on button "Recordings" at bounding box center [312, 95] width 56 height 23
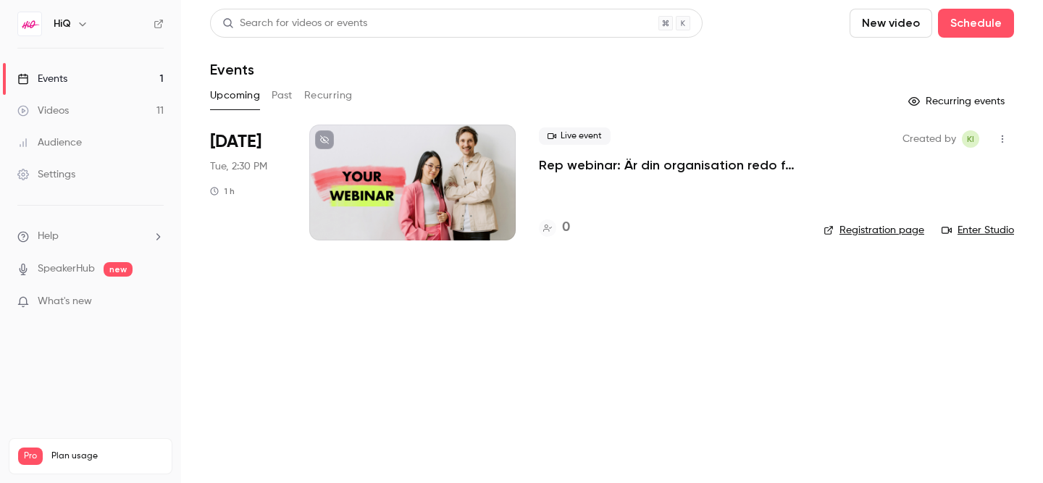
click at [275, 99] on button "Past" at bounding box center [282, 95] width 21 height 23
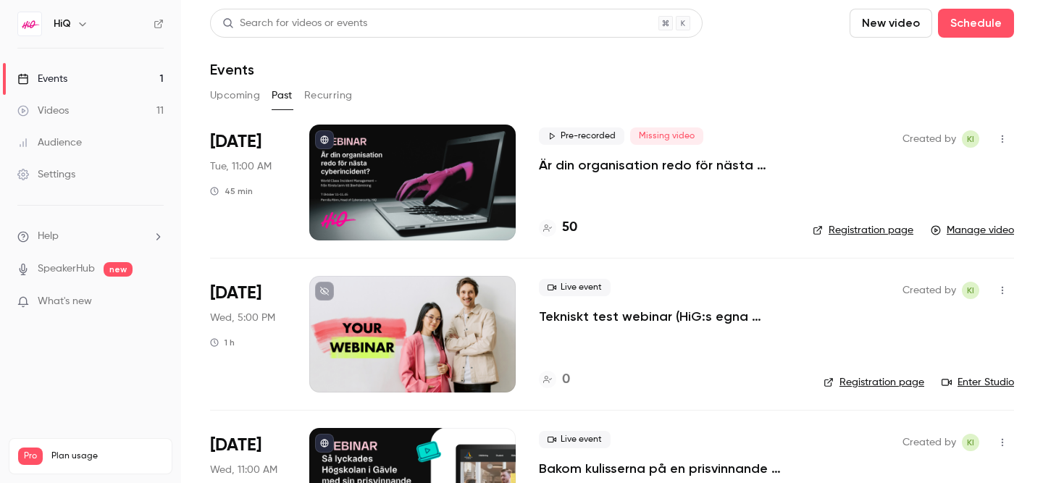
click at [1003, 139] on icon "button" at bounding box center [1002, 140] width 1 height 8
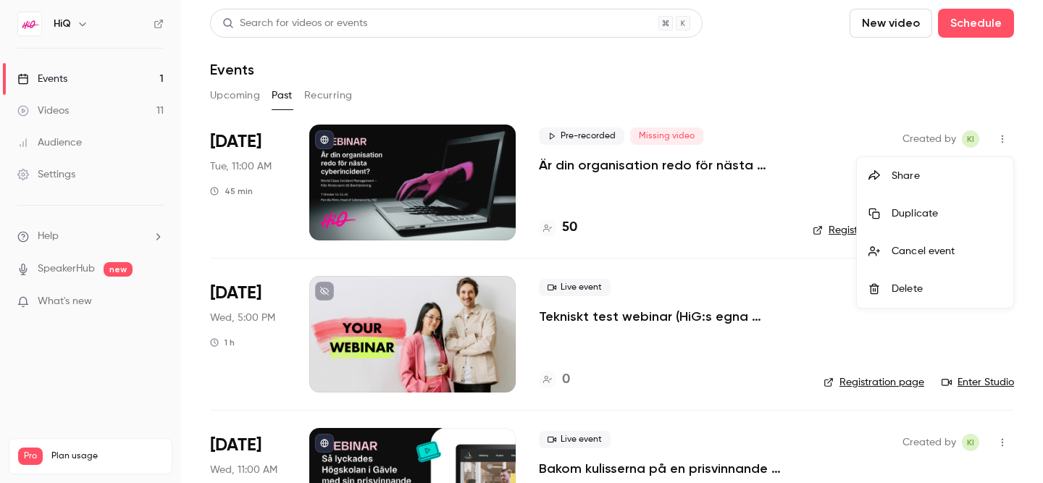
click at [920, 218] on div "Duplicate" at bounding box center [947, 214] width 110 height 14
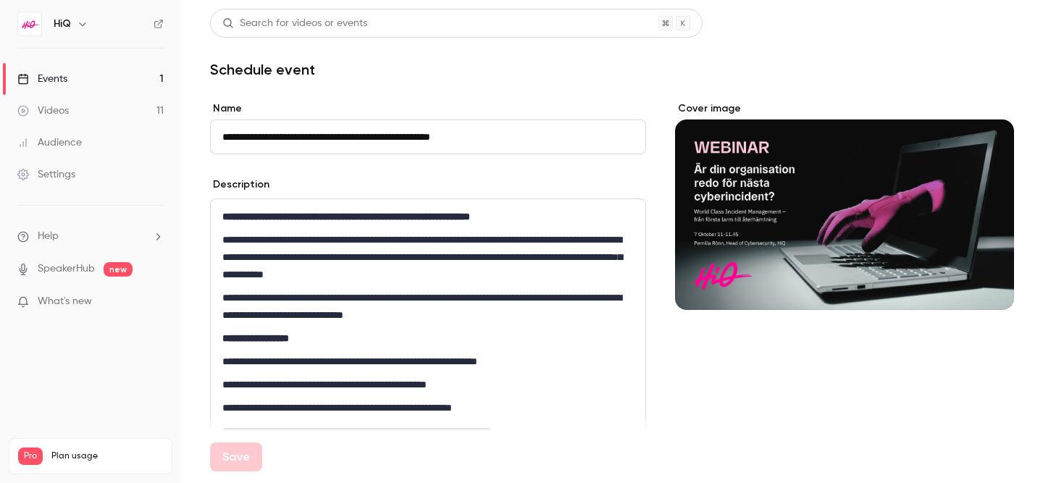
click at [257, 135] on input "**********" at bounding box center [428, 137] width 436 height 35
drag, startPoint x: 262, startPoint y: 136, endPoint x: 174, endPoint y: 136, distance: 87.7
click at [179, 136] on div "**********" at bounding box center [521, 241] width 1043 height 483
type input "**********"
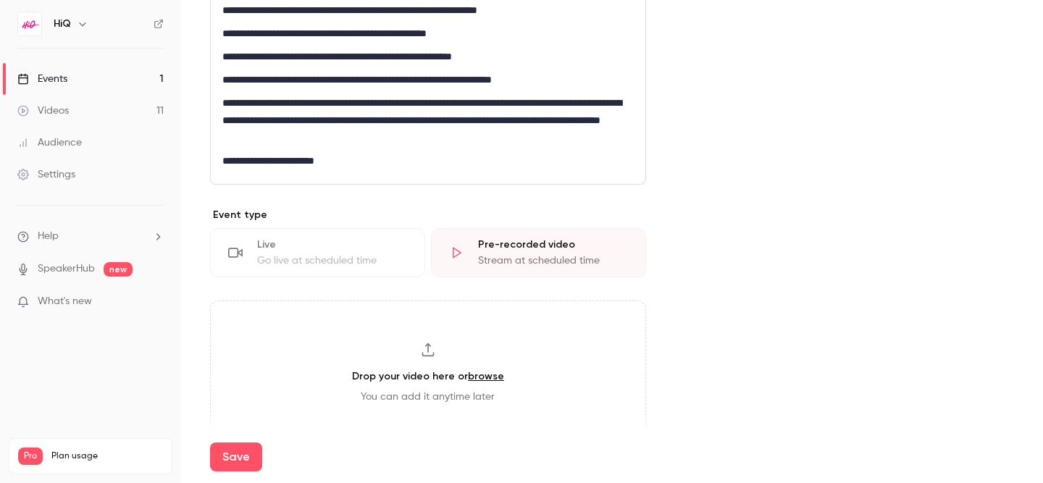
scroll to position [361, 0]
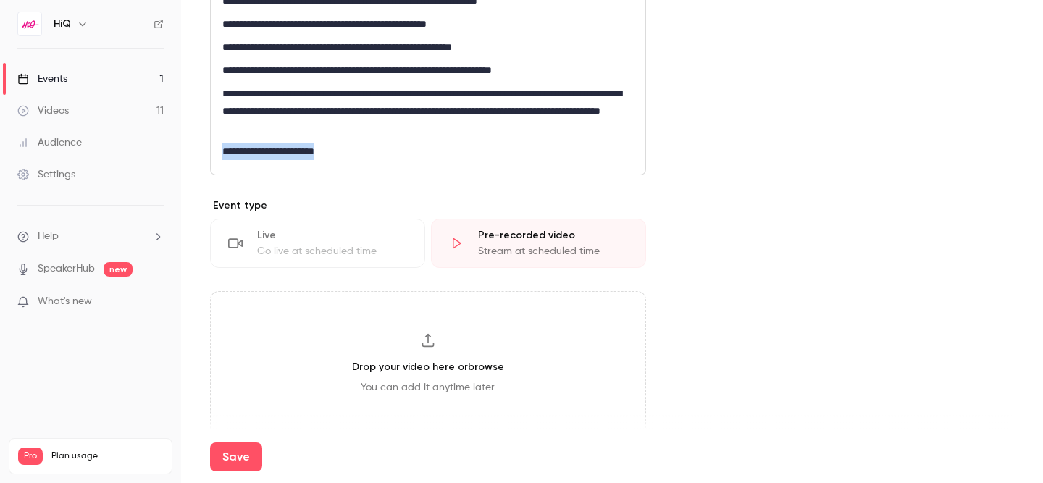
drag, startPoint x: 358, startPoint y: 154, endPoint x: 210, endPoint y: 152, distance: 147.8
click at [211, 152] on div "**********" at bounding box center [428, 6] width 435 height 336
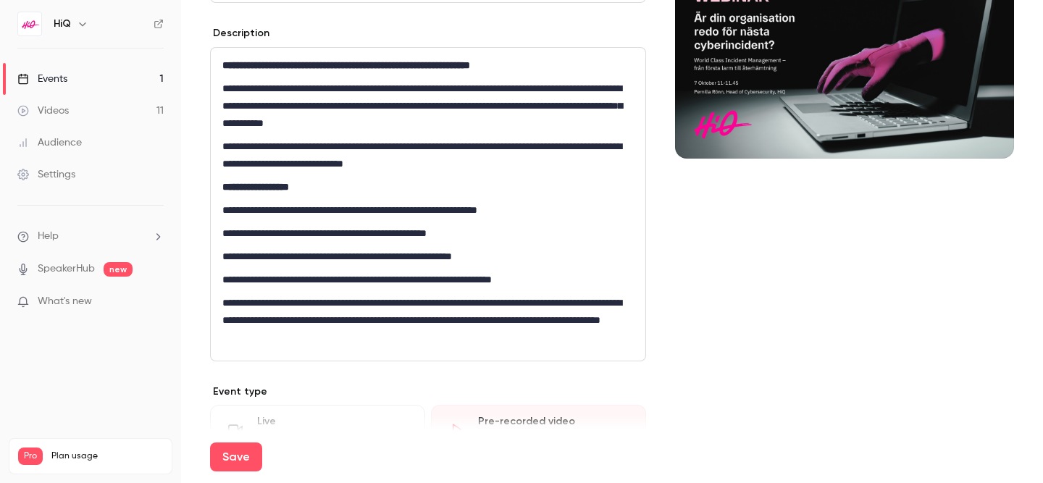
scroll to position [131, 0]
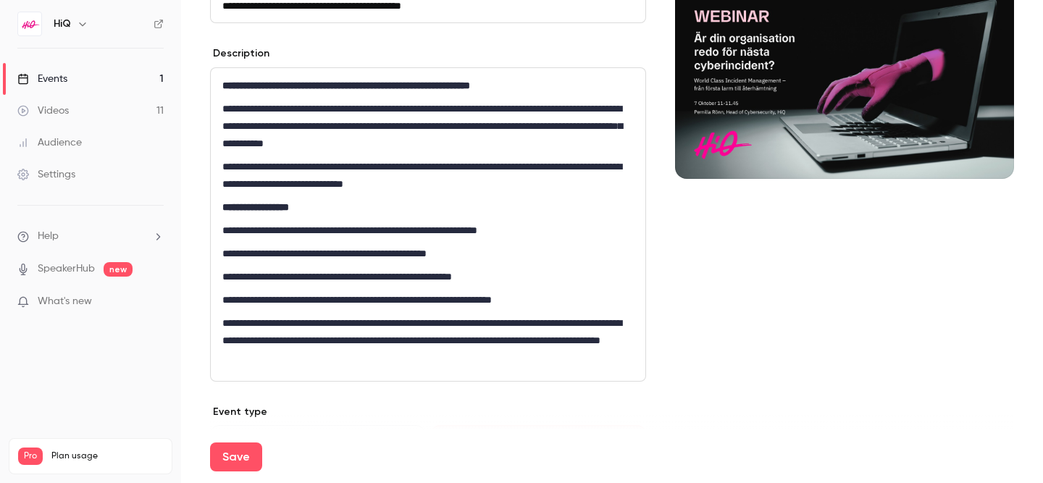
click at [258, 169] on p "**********" at bounding box center [428, 175] width 412 height 35
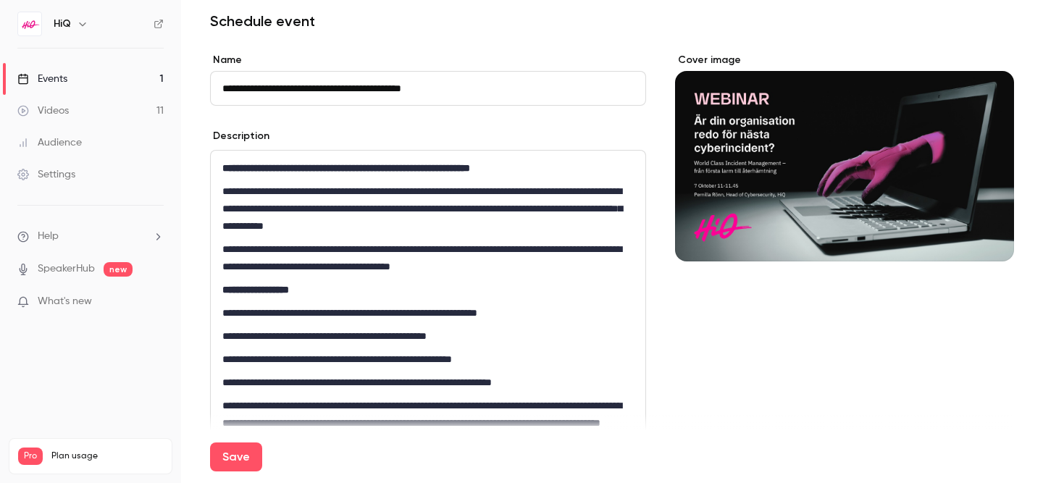
scroll to position [48, 0]
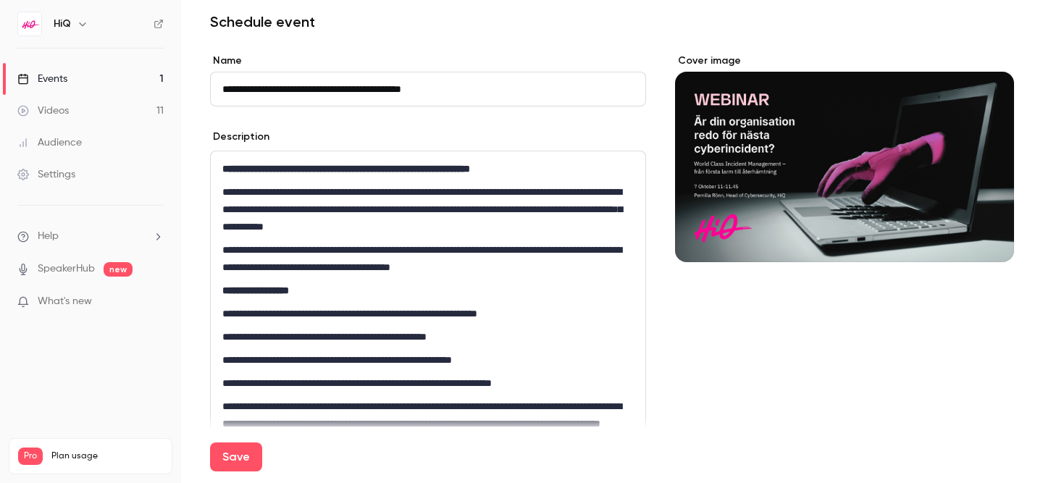
click at [222, 91] on input "**********" at bounding box center [428, 89] width 436 height 35
click at [342, 210] on p "**********" at bounding box center [428, 209] width 412 height 52
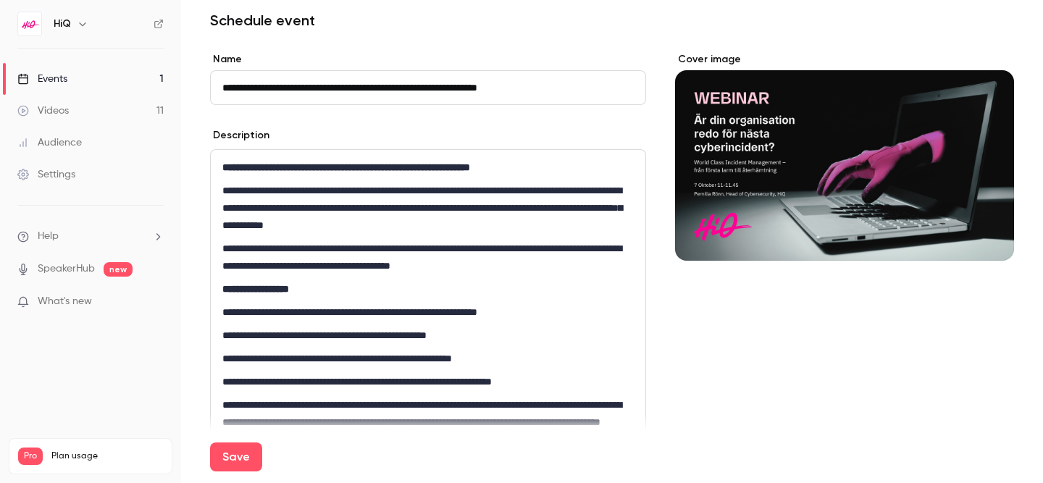
scroll to position [0, 0]
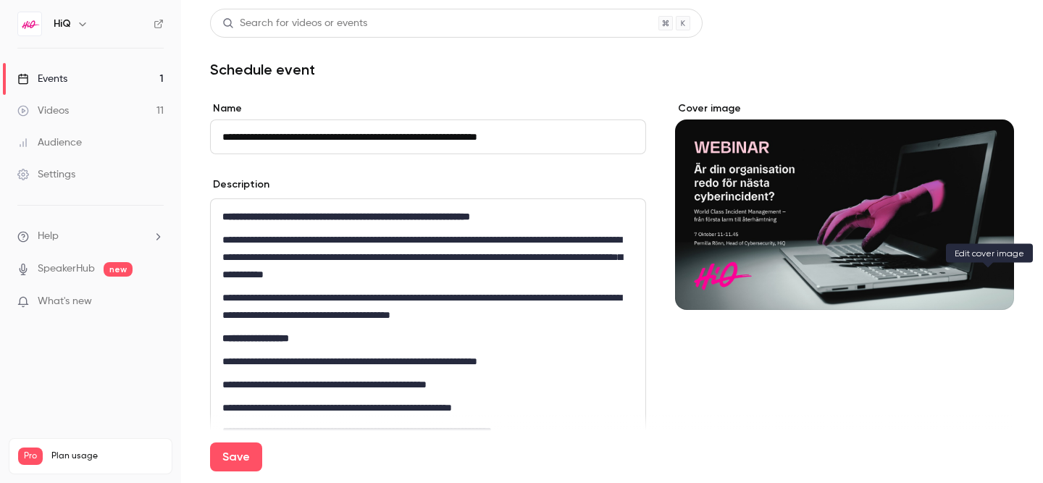
click at [985, 285] on icon "Cover image" at bounding box center [988, 284] width 16 height 12
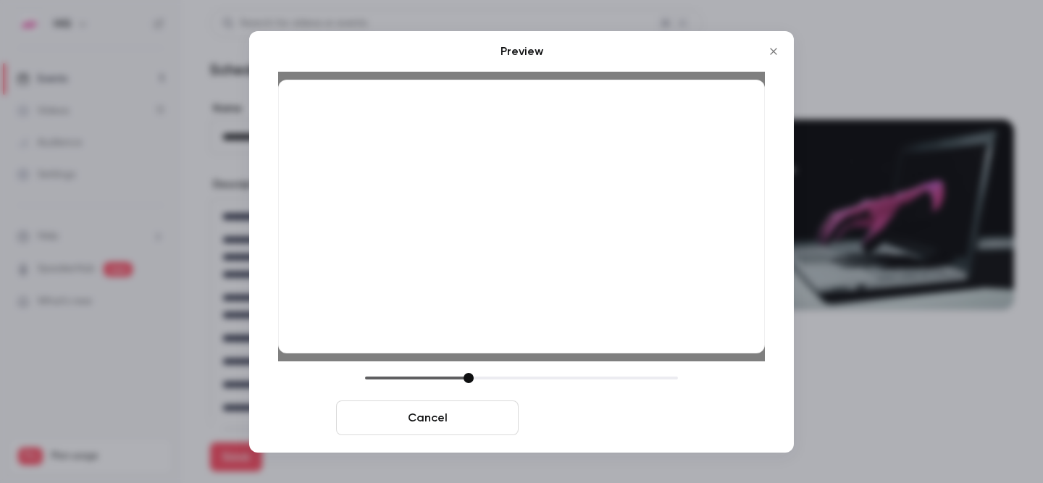
click at [607, 422] on button "Save cover" at bounding box center [616, 418] width 183 height 35
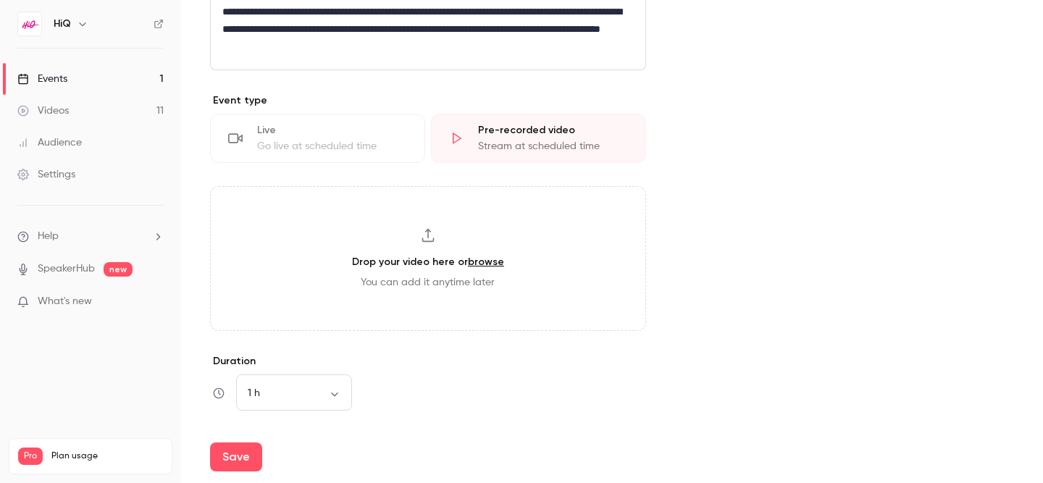
scroll to position [731, 0]
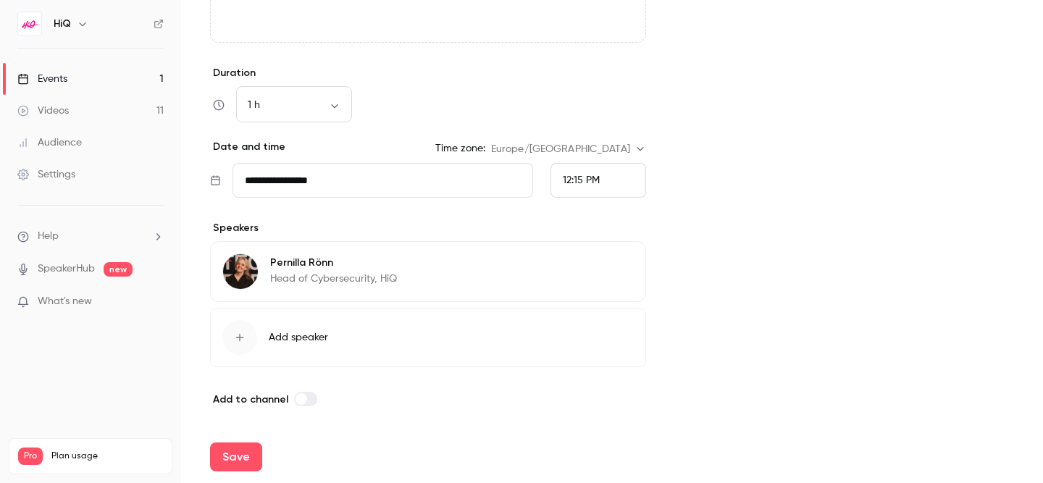
click at [325, 175] on input "**********" at bounding box center [383, 180] width 301 height 35
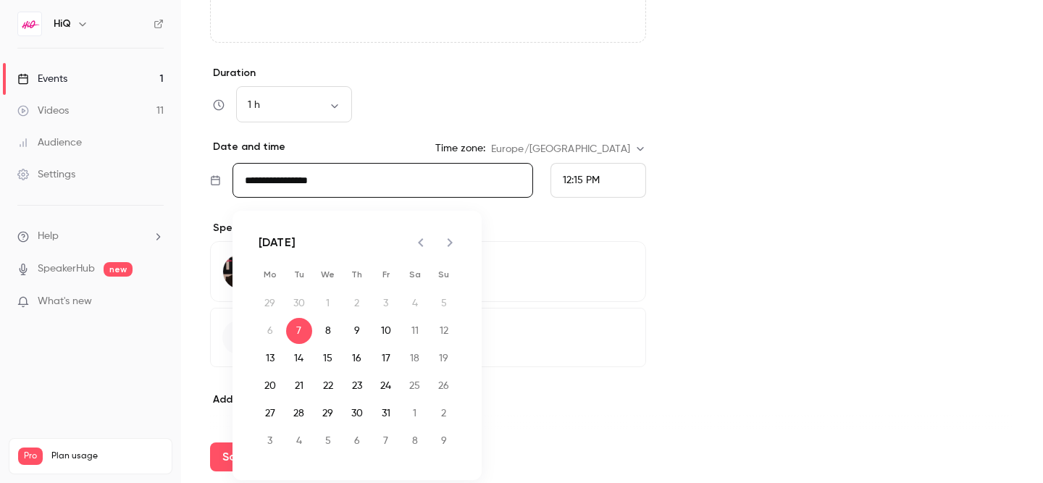
click at [566, 183] on span "12:15 PM" at bounding box center [581, 180] width 37 height 10
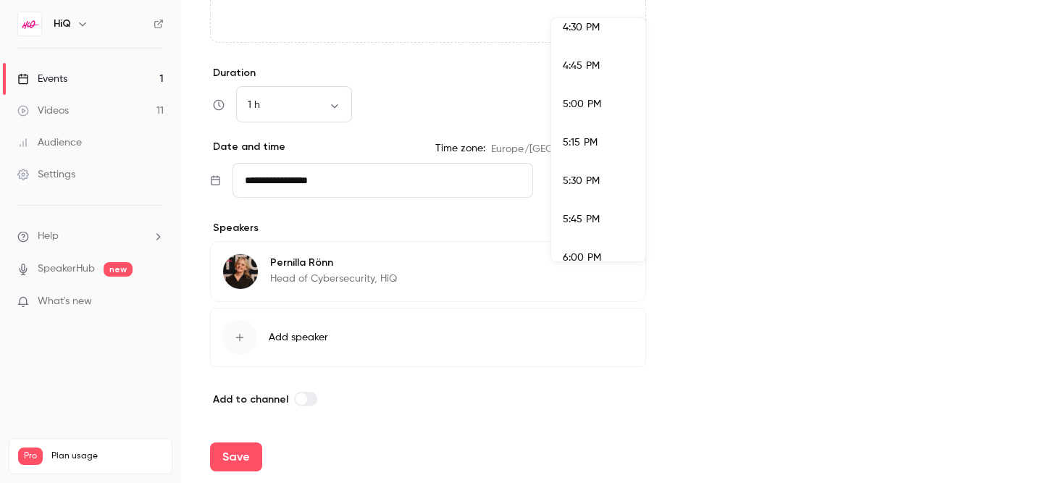
scroll to position [2547, 0]
click at [599, 96] on span "5:00 PM" at bounding box center [582, 101] width 38 height 10
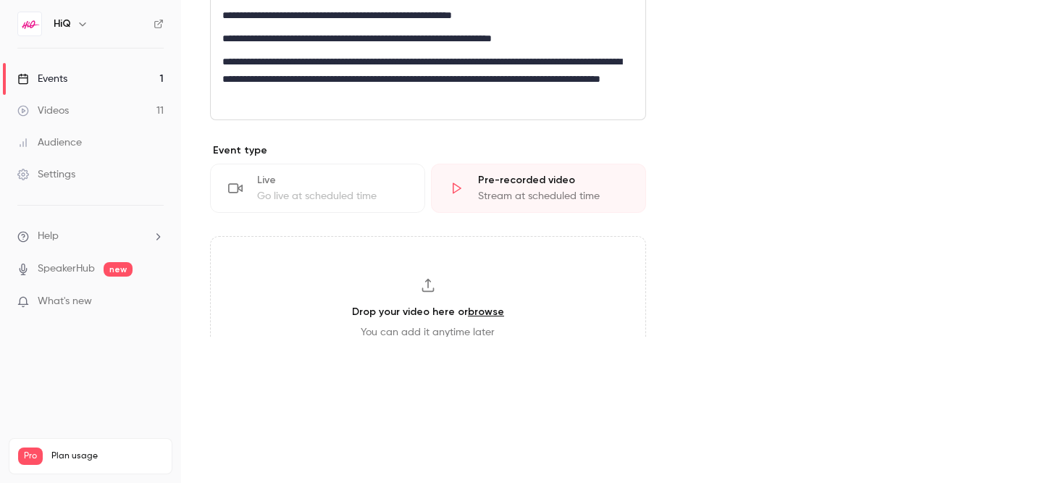
scroll to position [731, 0]
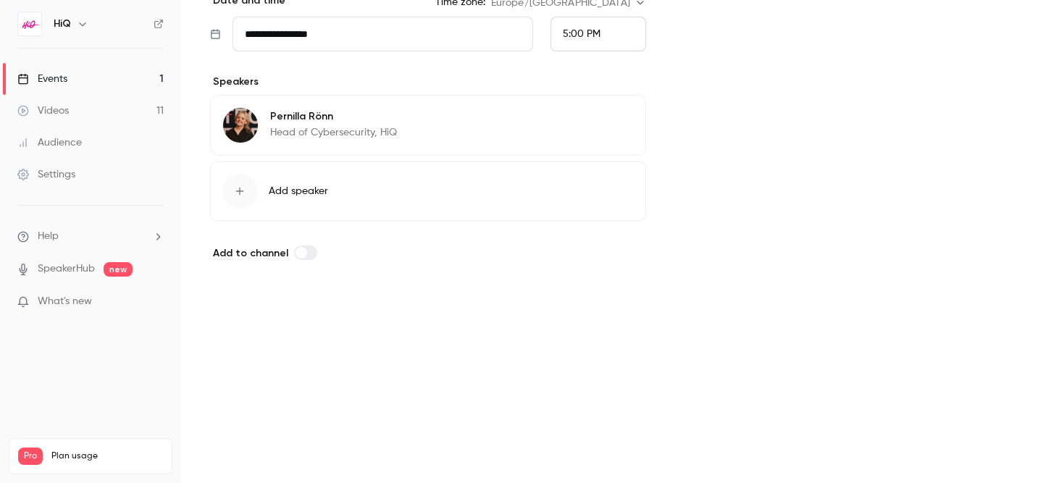
click at [239, 312] on button "Save" at bounding box center [236, 310] width 52 height 29
type input "**********"
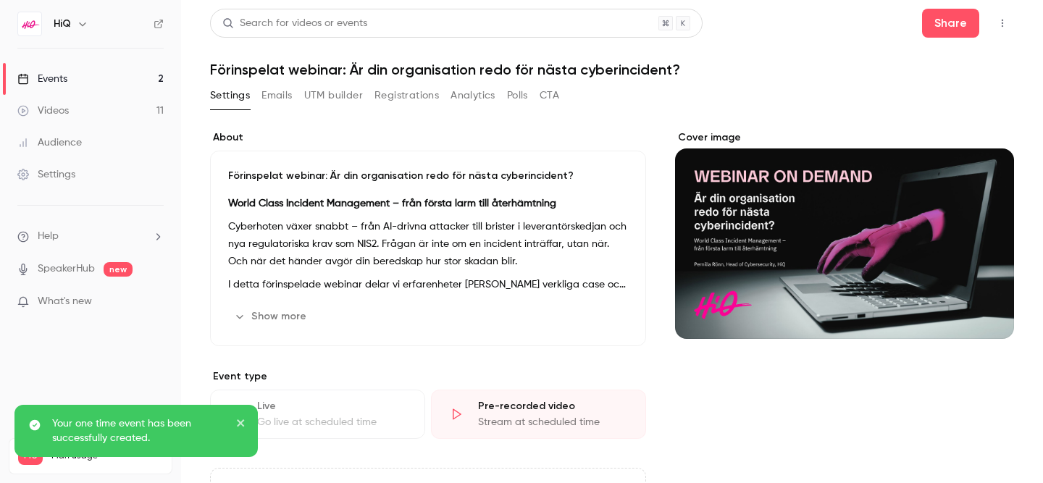
click at [75, 80] on link "Events 2" at bounding box center [90, 79] width 181 height 32
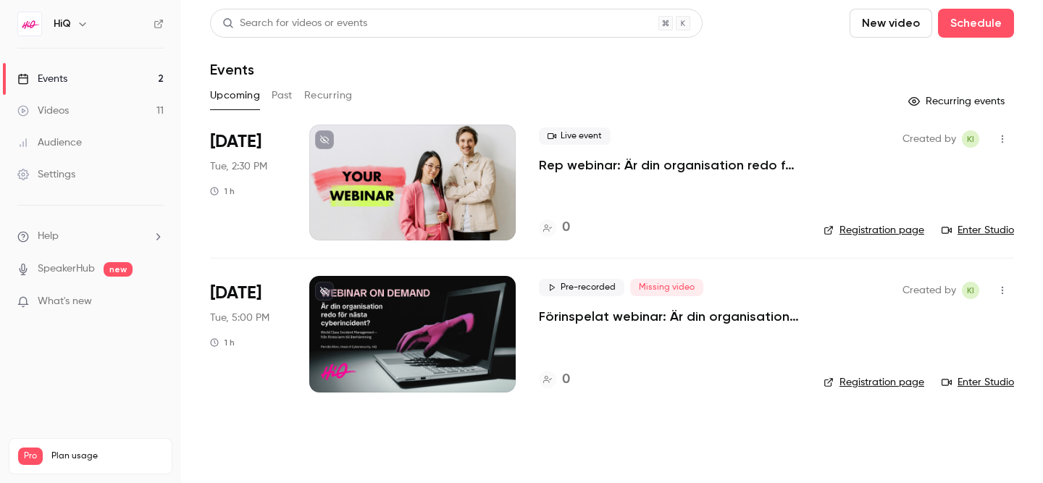
click at [88, 110] on link "Videos 11" at bounding box center [90, 111] width 181 height 32
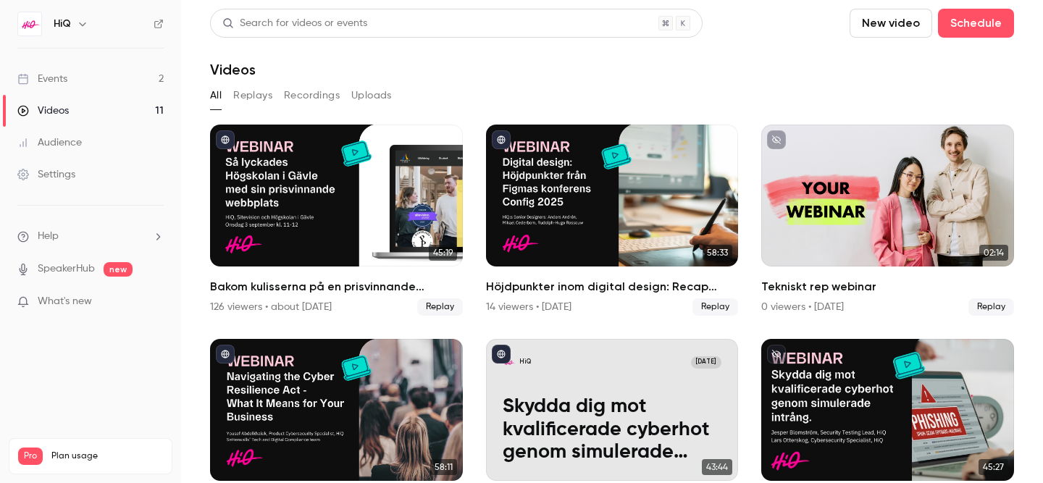
click at [886, 27] on button "New video" at bounding box center [891, 23] width 83 height 29
click at [911, 65] on div "Record" at bounding box center [944, 63] width 110 height 14
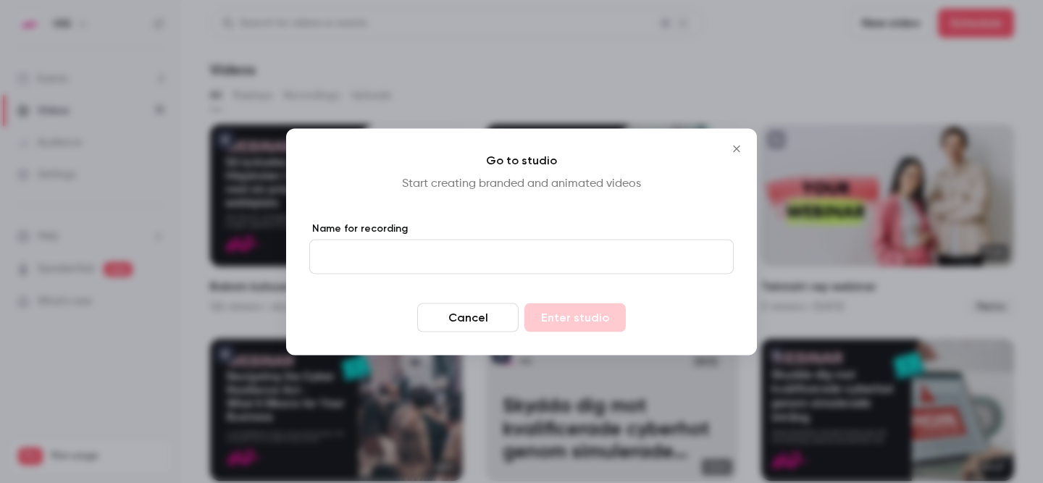
click at [424, 257] on input "Name for recording" at bounding box center [521, 256] width 425 height 35
click at [494, 208] on div "Go to studio Start creating branded and animated videos Name for recording Canc…" at bounding box center [521, 241] width 471 height 227
click at [462, 260] on input "Name for recording" at bounding box center [521, 256] width 425 height 35
click at [493, 227] on label "Name for recording" at bounding box center [521, 228] width 425 height 14
click at [493, 239] on input "****" at bounding box center [521, 256] width 425 height 35
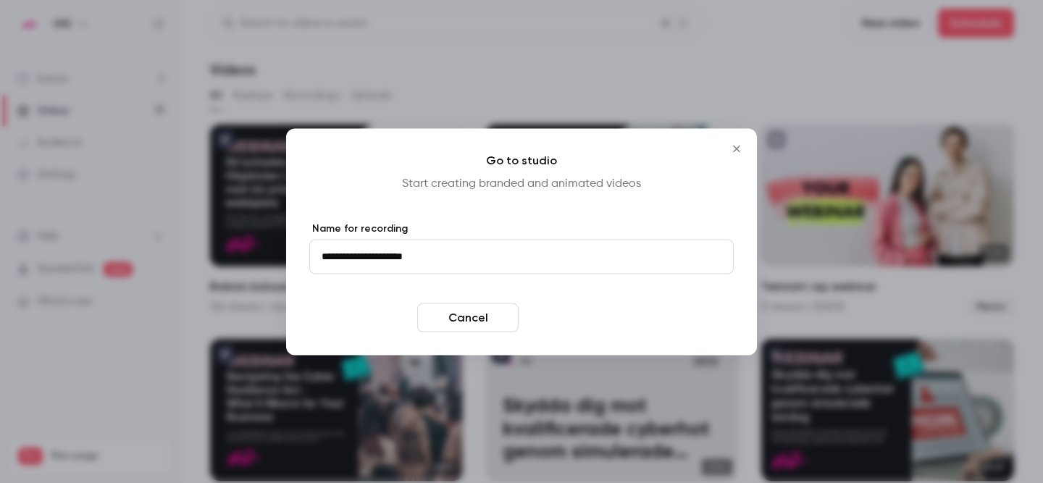
type input "**********"
click at [572, 317] on button "Enter studio" at bounding box center [575, 317] width 101 height 29
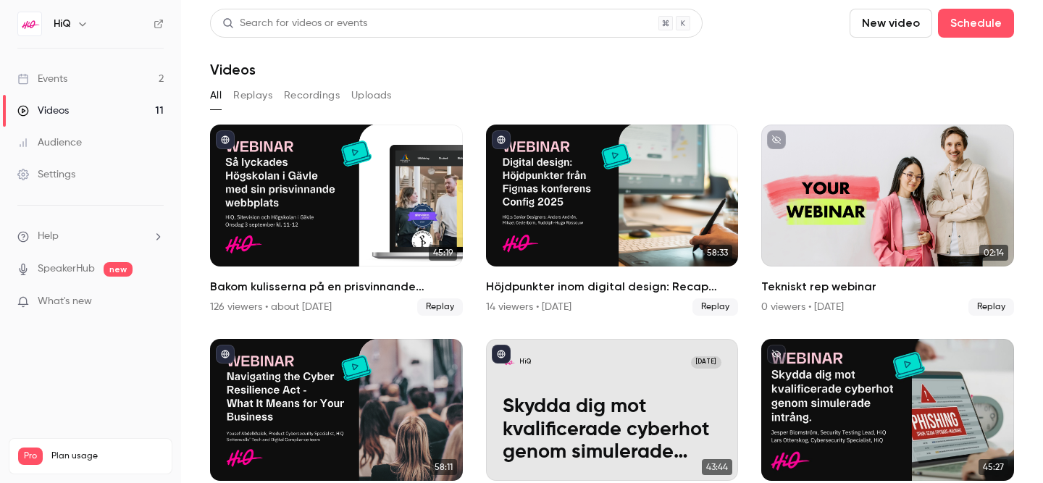
click at [146, 78] on link "Events 2" at bounding box center [90, 79] width 181 height 32
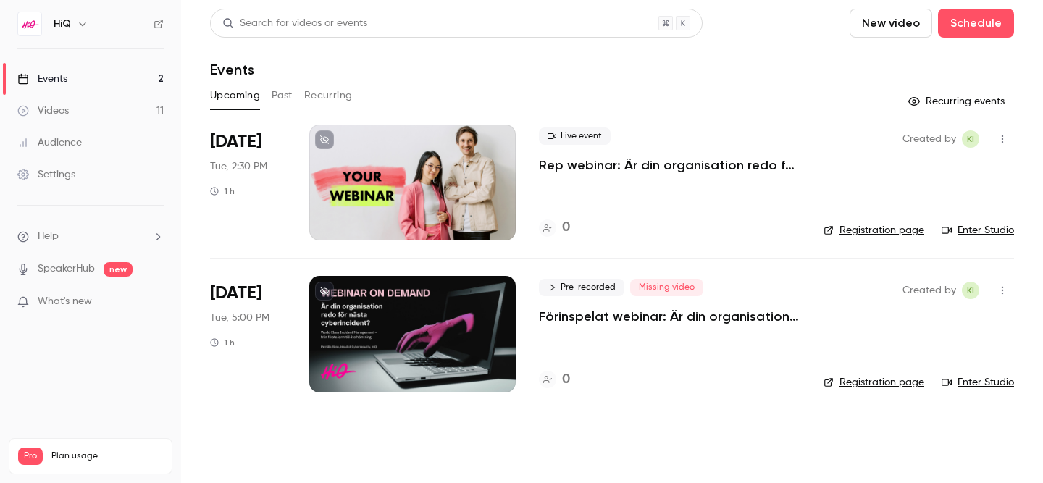
click at [87, 113] on link "Videos 11" at bounding box center [90, 111] width 181 height 32
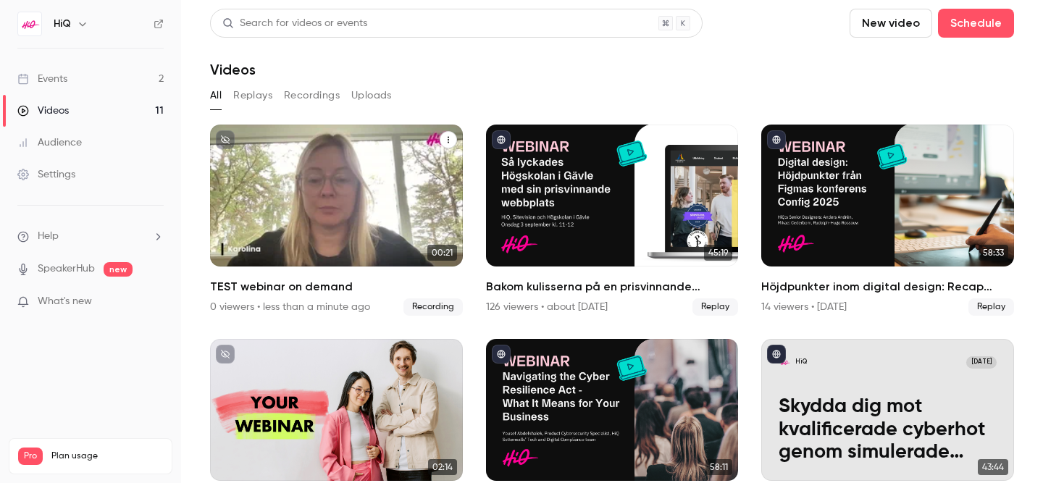
click at [336, 188] on div "HiQ Oct 7 TEST webinar on demand" at bounding box center [336, 196] width 253 height 142
click at [363, 170] on div "HiQ Oct 7 TEST webinar on demand" at bounding box center [336, 196] width 253 height 142
click at [444, 140] on icon "TEST webinar on demand" at bounding box center [448, 140] width 9 height 9
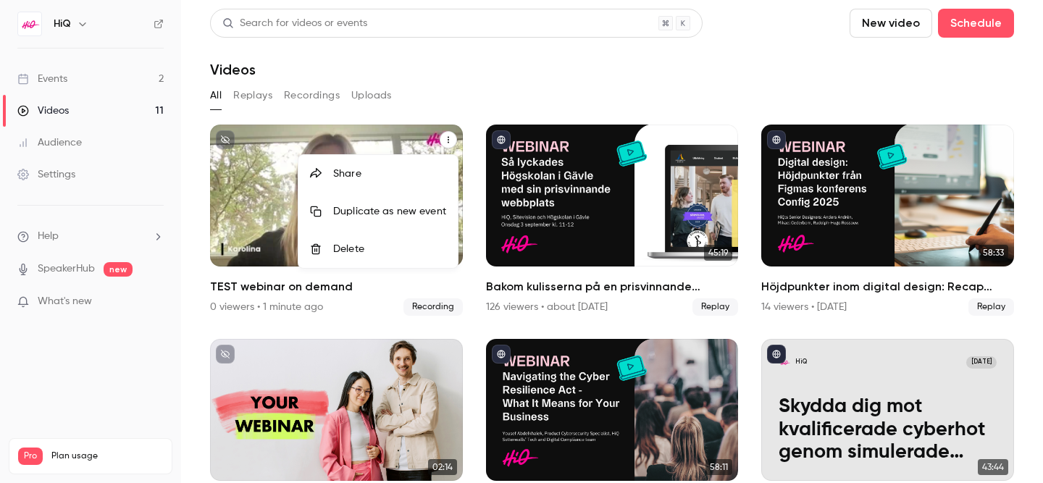
click at [368, 243] on div "Delete" at bounding box center [389, 249] width 113 height 14
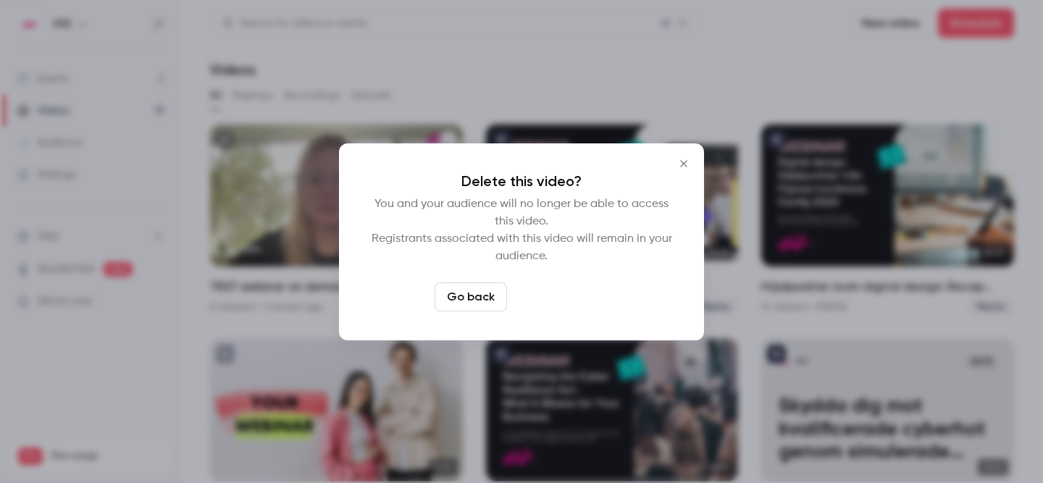
click at [567, 304] on button "Delete video" at bounding box center [561, 297] width 96 height 29
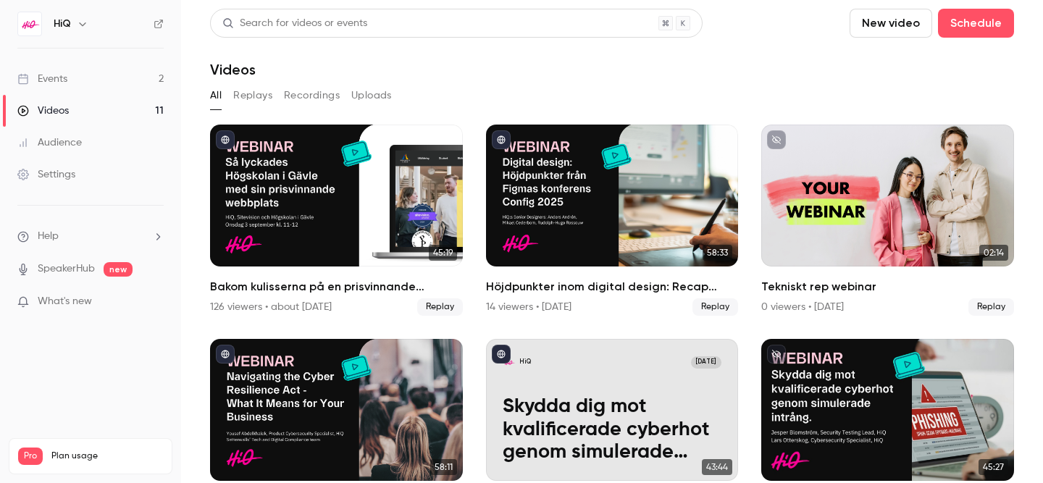
click at [361, 96] on button "Uploads" at bounding box center [371, 95] width 41 height 23
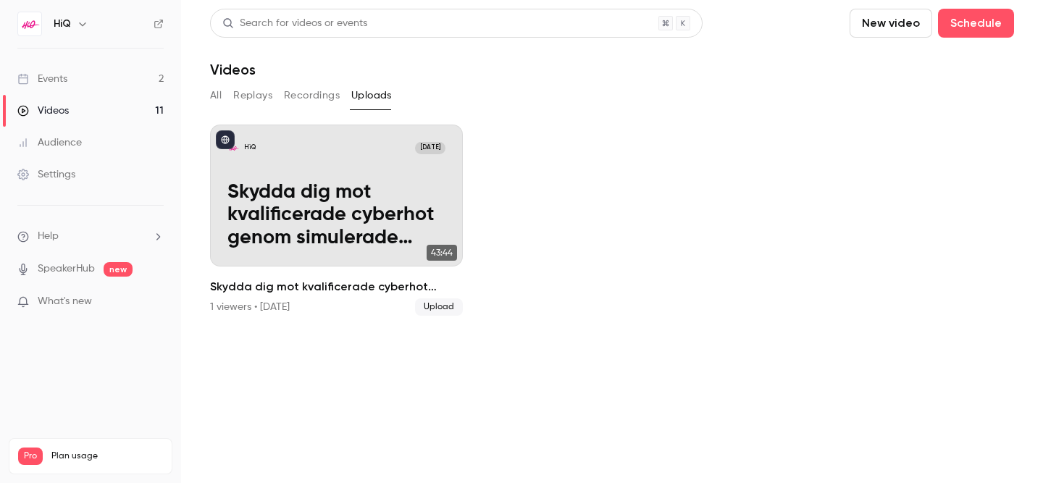
click at [312, 97] on button "Recordings" at bounding box center [312, 95] width 56 height 23
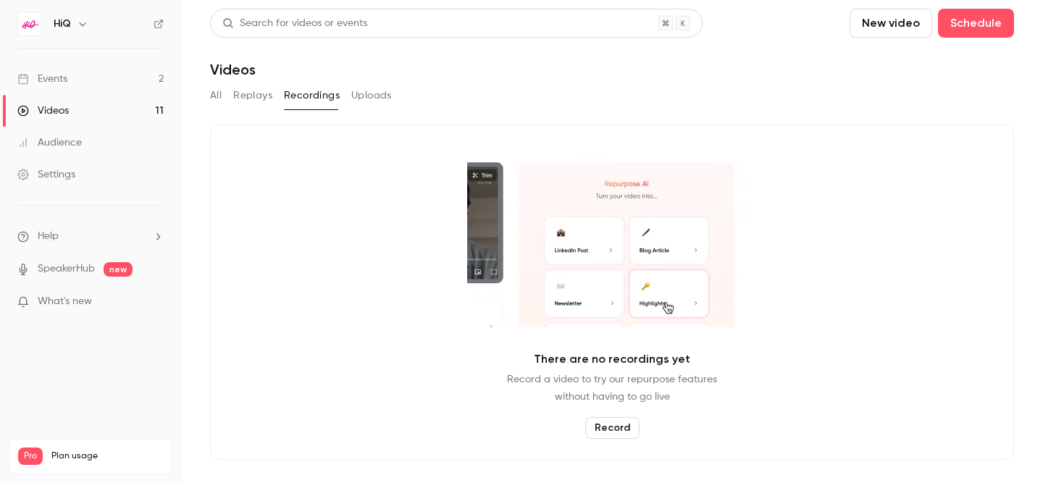
click at [376, 93] on button "Uploads" at bounding box center [371, 95] width 41 height 23
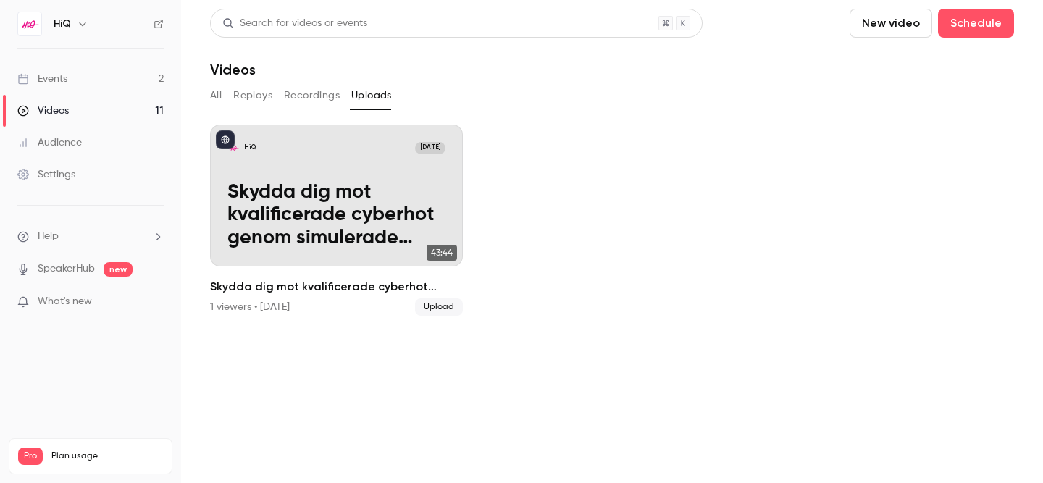
click at [255, 95] on button "Replays" at bounding box center [252, 95] width 39 height 23
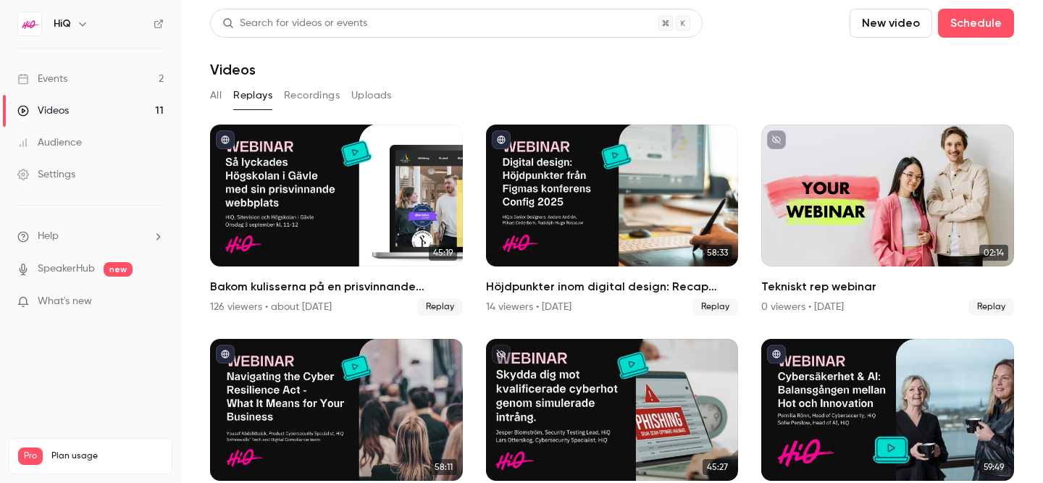
click at [216, 98] on button "All" at bounding box center [216, 95] width 12 height 23
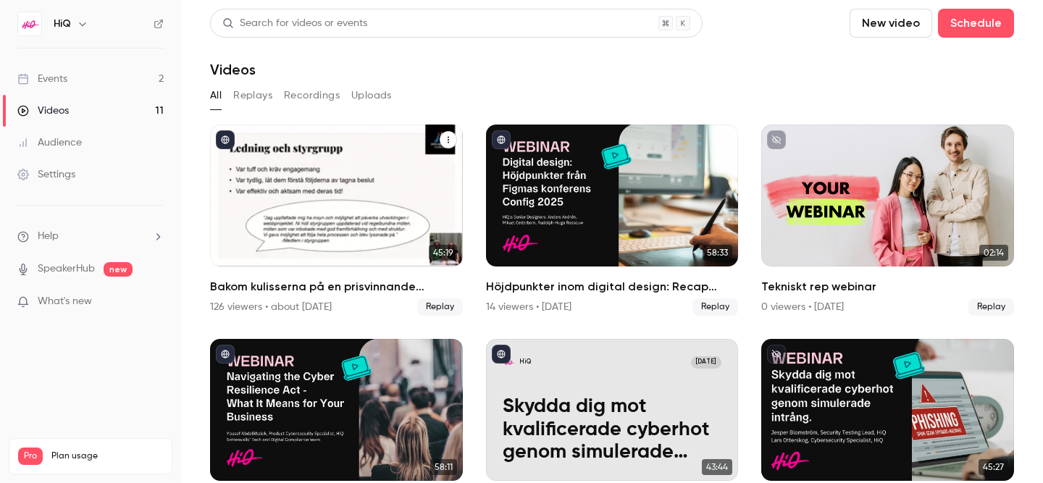
click at [322, 191] on div "Bakom kulisserna på en prisvinnande webbplats" at bounding box center [336, 196] width 253 height 142
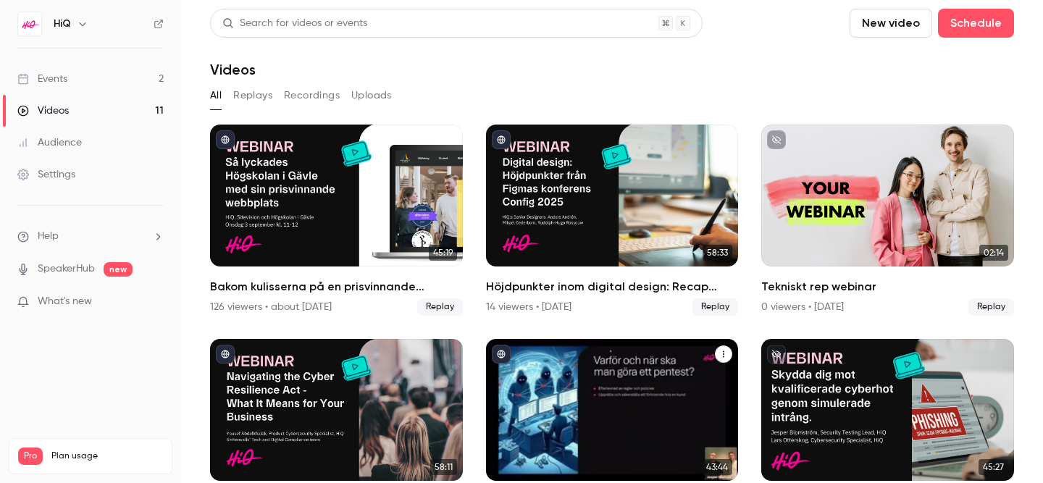
click at [604, 388] on div "HiQ Apr 24 Skydda dig mot kvalificerade cyberhot genom simulerade intrång" at bounding box center [612, 410] width 253 height 142
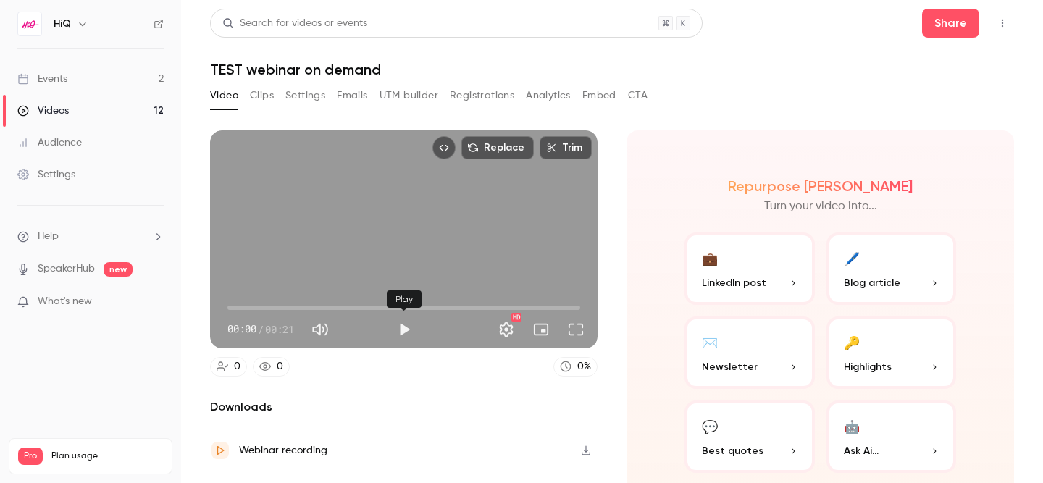
click at [398, 331] on button "Play" at bounding box center [404, 329] width 29 height 29
click at [403, 330] on button "Pause" at bounding box center [404, 329] width 29 height 29
type input "****"
